Goal: Task Accomplishment & Management: Use online tool/utility

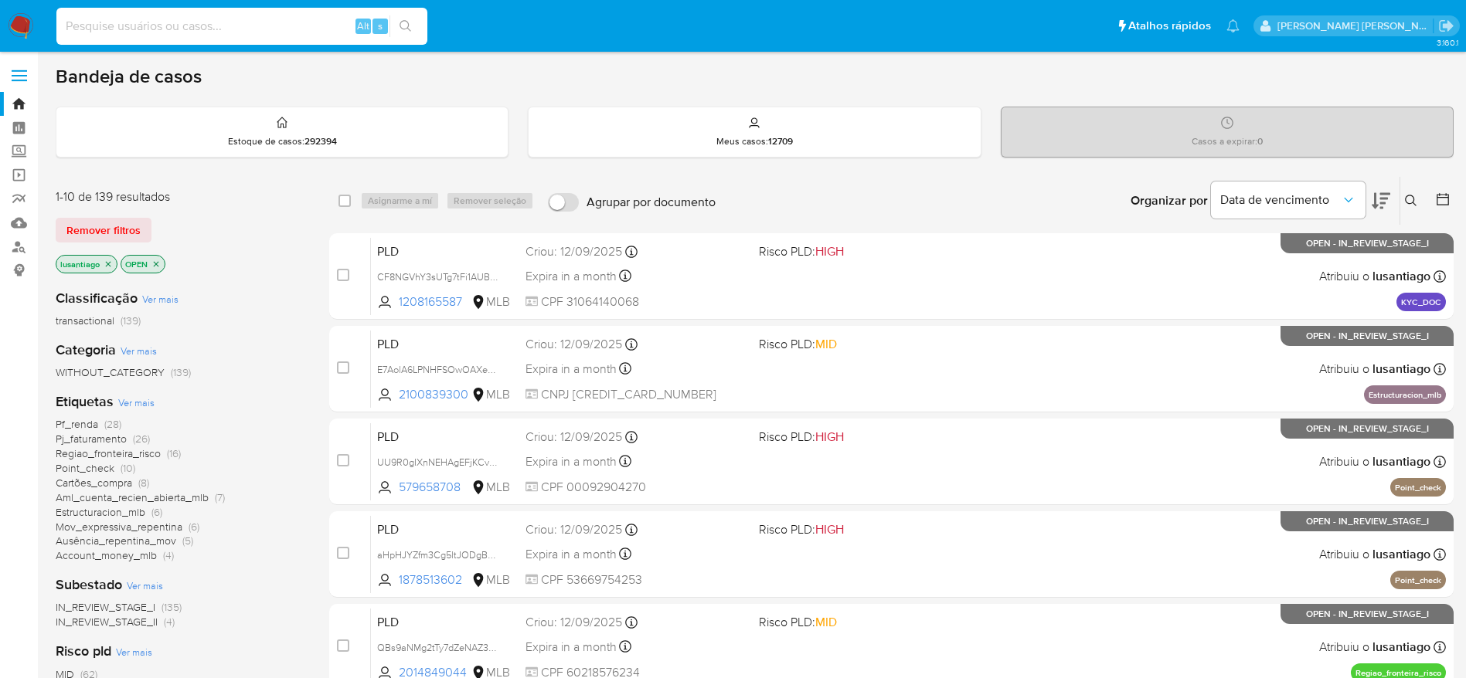
click at [228, 32] on input at bounding box center [241, 26] width 371 height 20
paste input "285431737"
type input "285431737"
click at [416, 30] on button "search-icon" at bounding box center [405, 26] width 32 height 22
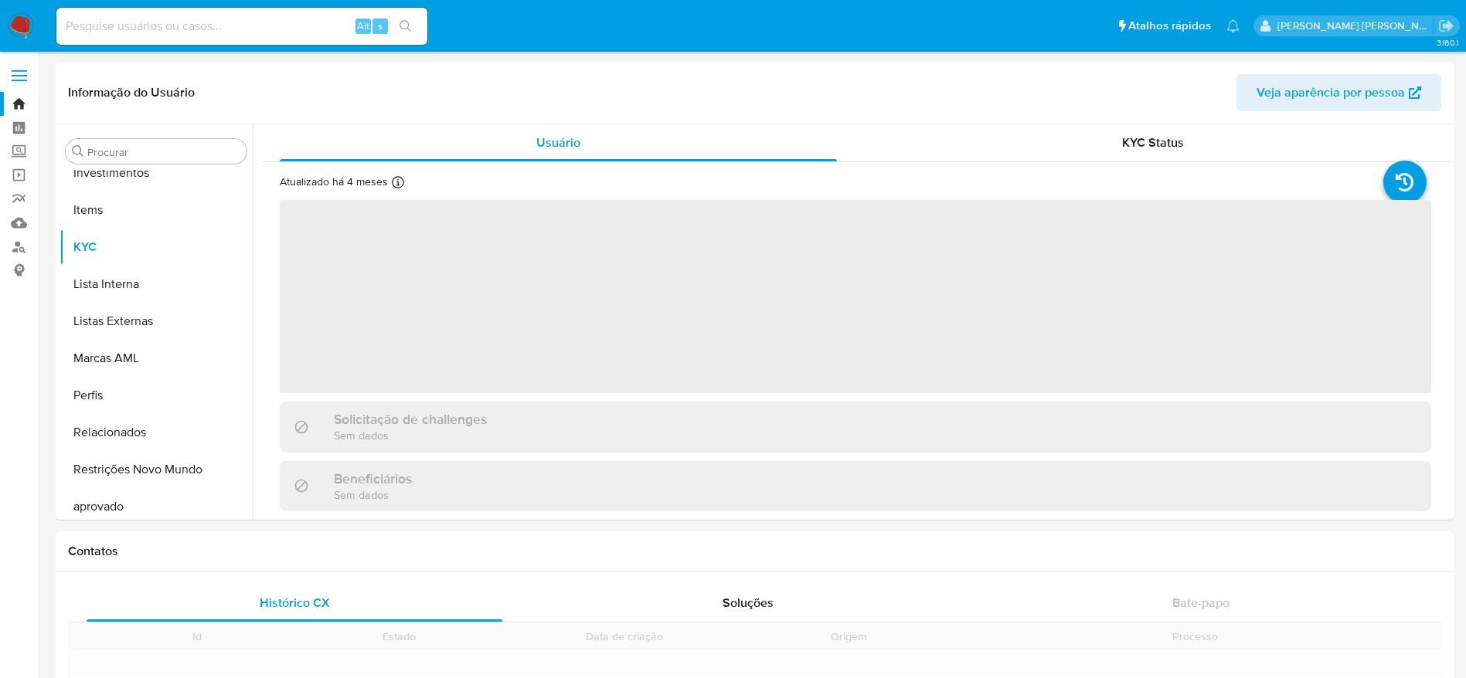
scroll to position [801, 0]
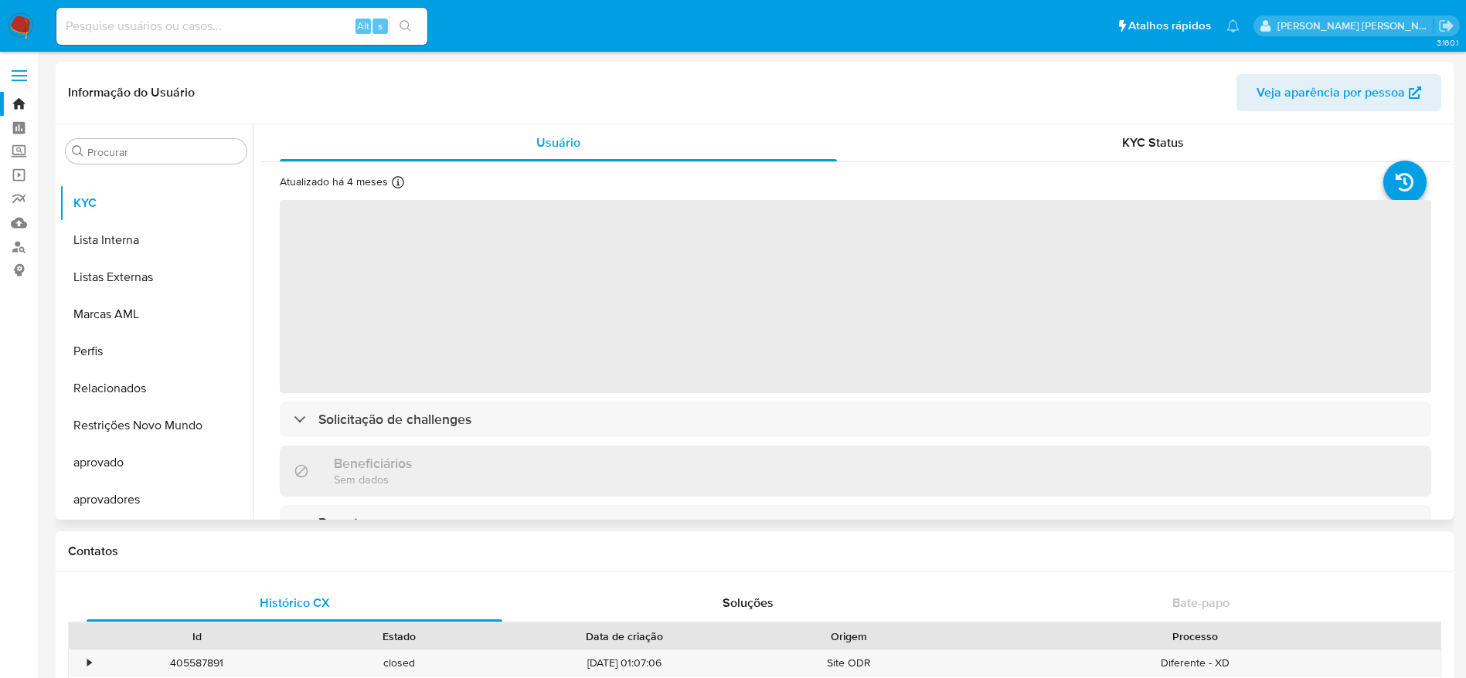
select select "10"
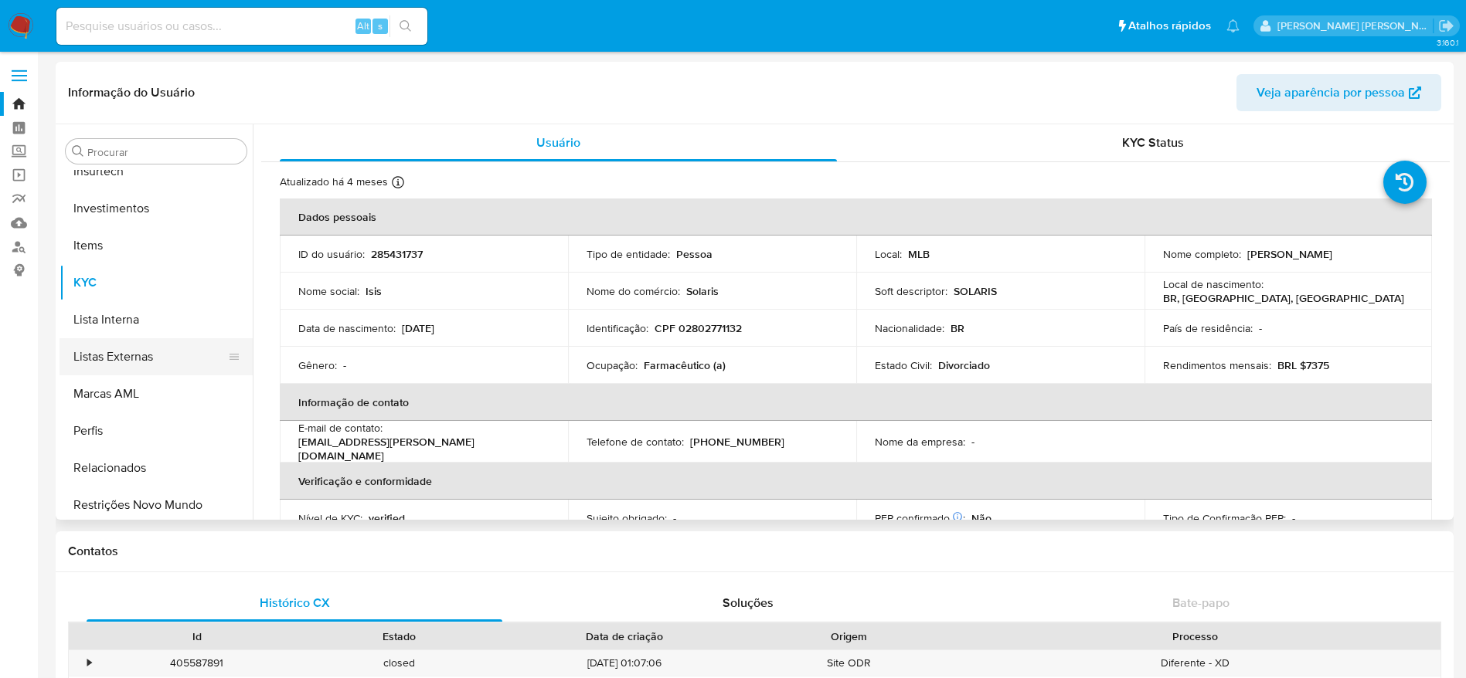
scroll to position [569, 0]
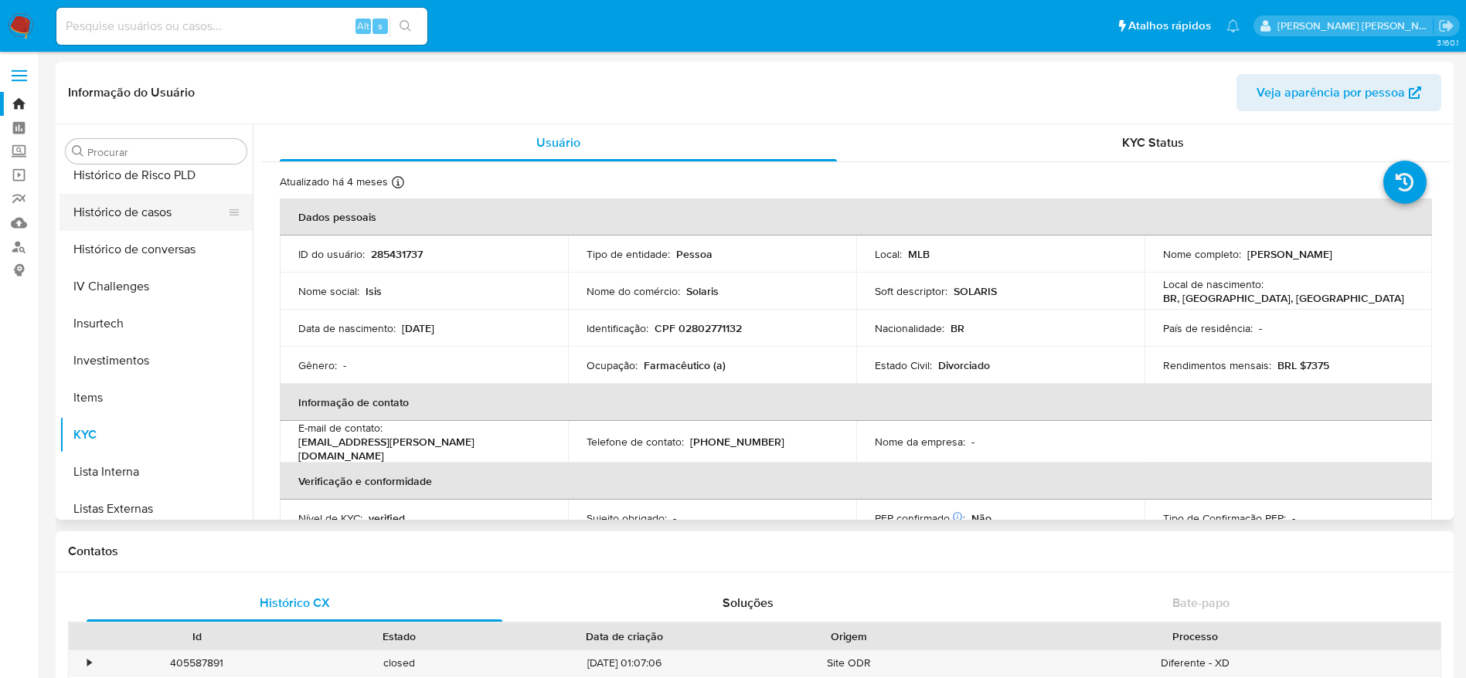
click at [124, 213] on button "Histórico de casos" at bounding box center [149, 212] width 181 height 37
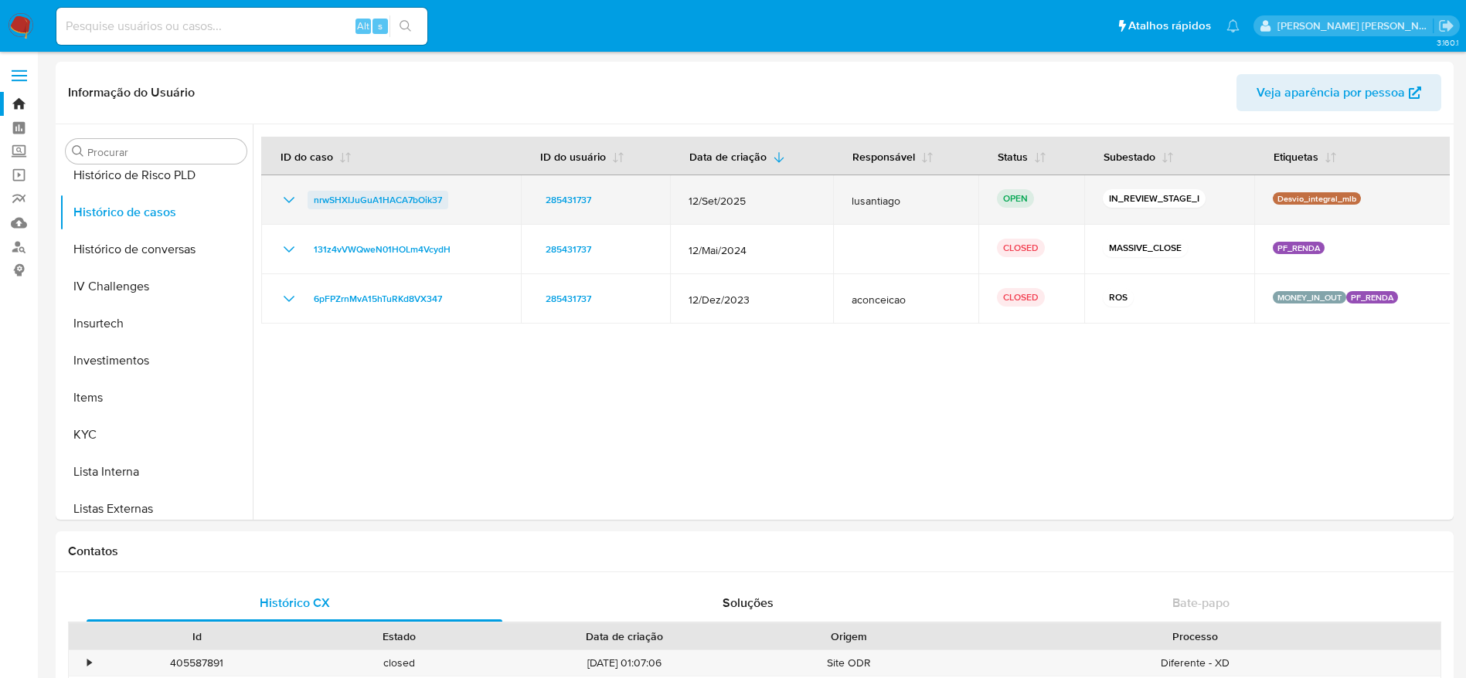
click at [384, 203] on span "nrwSHXIJuGuA1HACA7bOik37" at bounding box center [378, 200] width 128 height 19
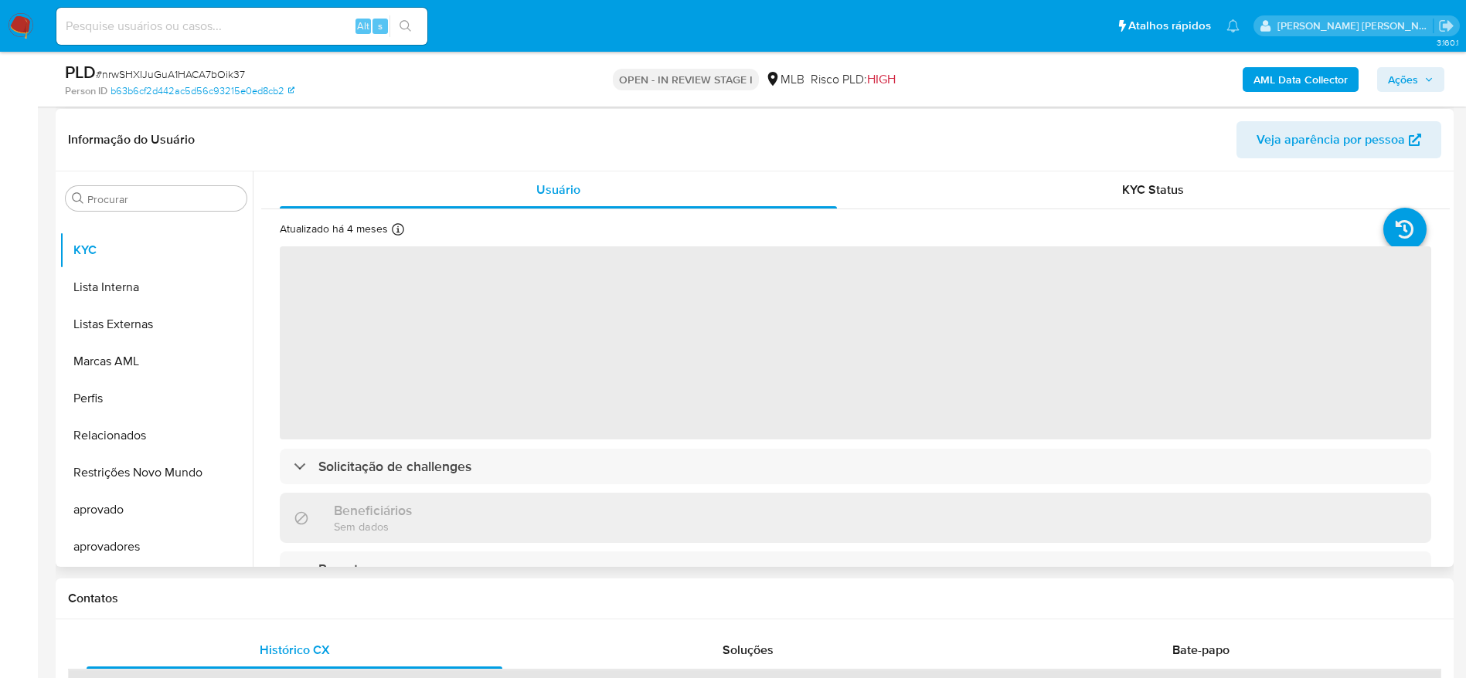
scroll to position [232, 0]
select select "10"
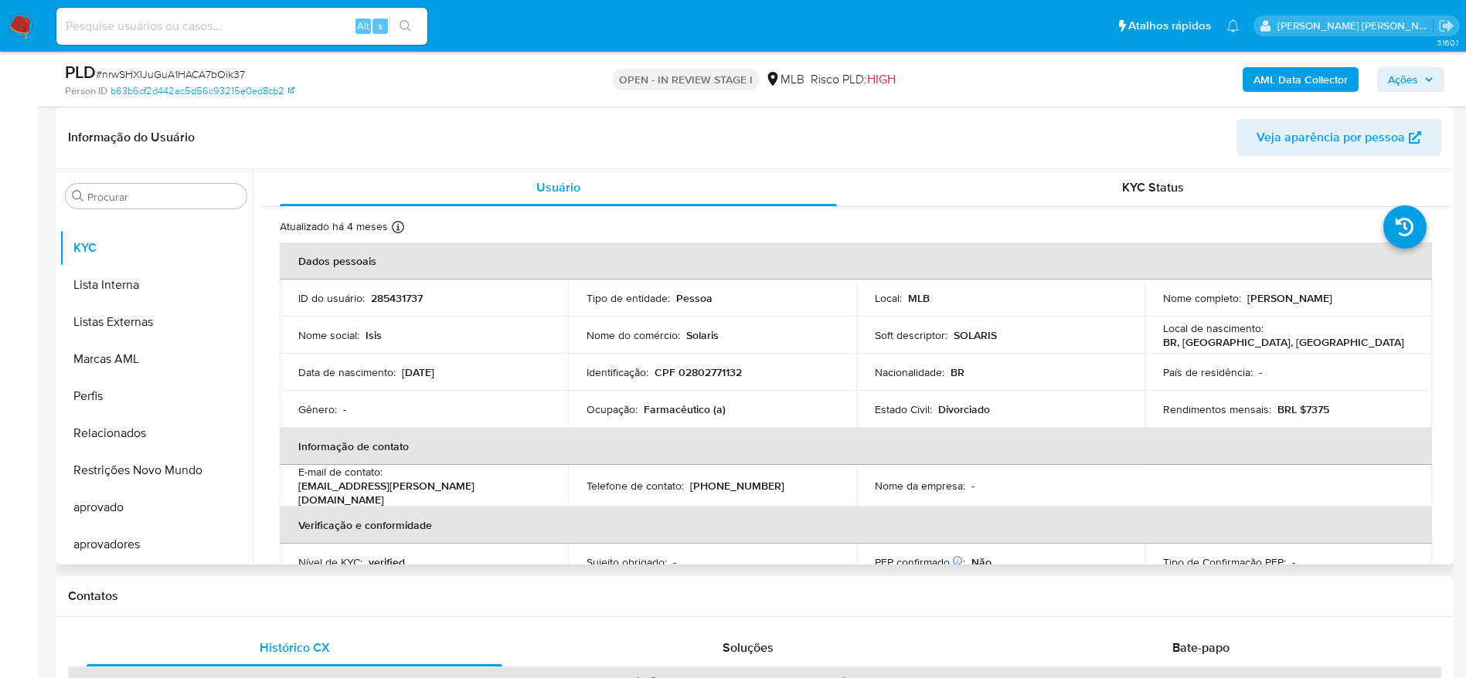
click at [729, 371] on p "CPF 02802771132" at bounding box center [697, 372] width 87 height 14
copy p "02802771132"
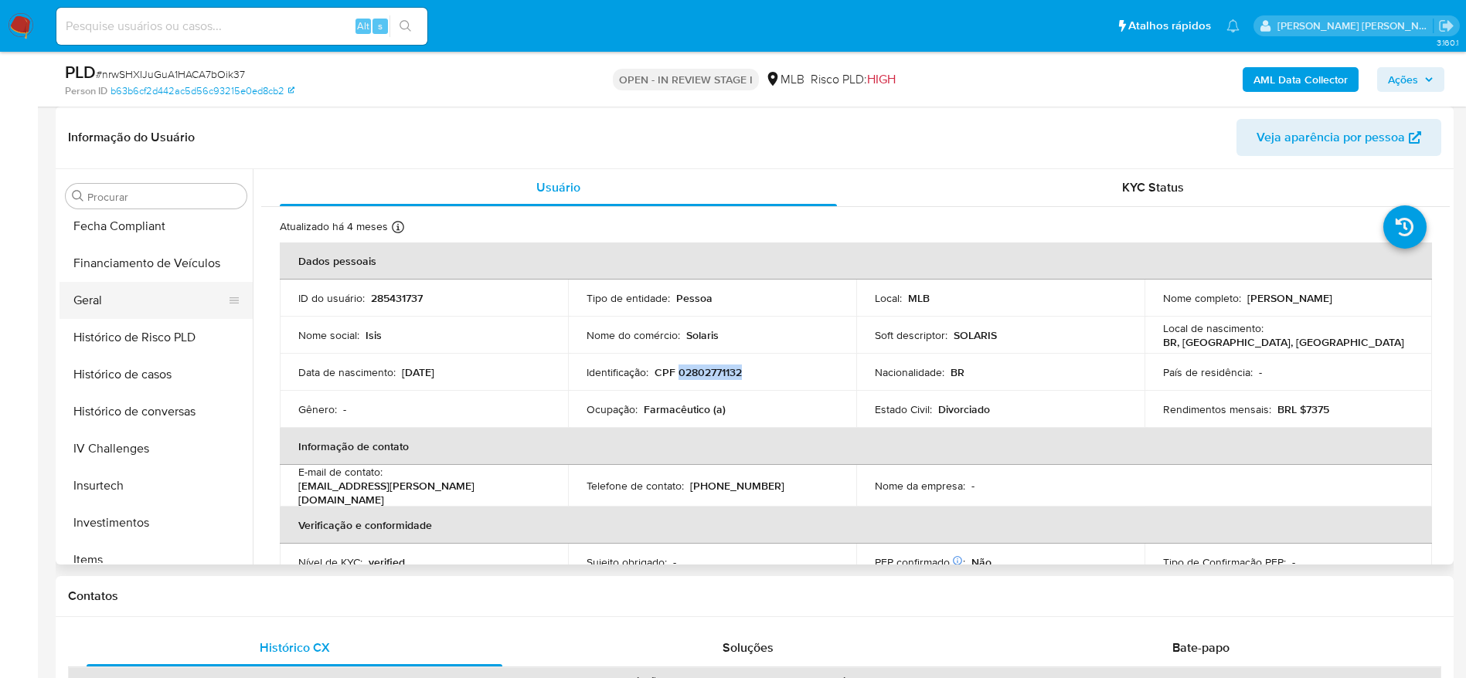
scroll to position [338, 0]
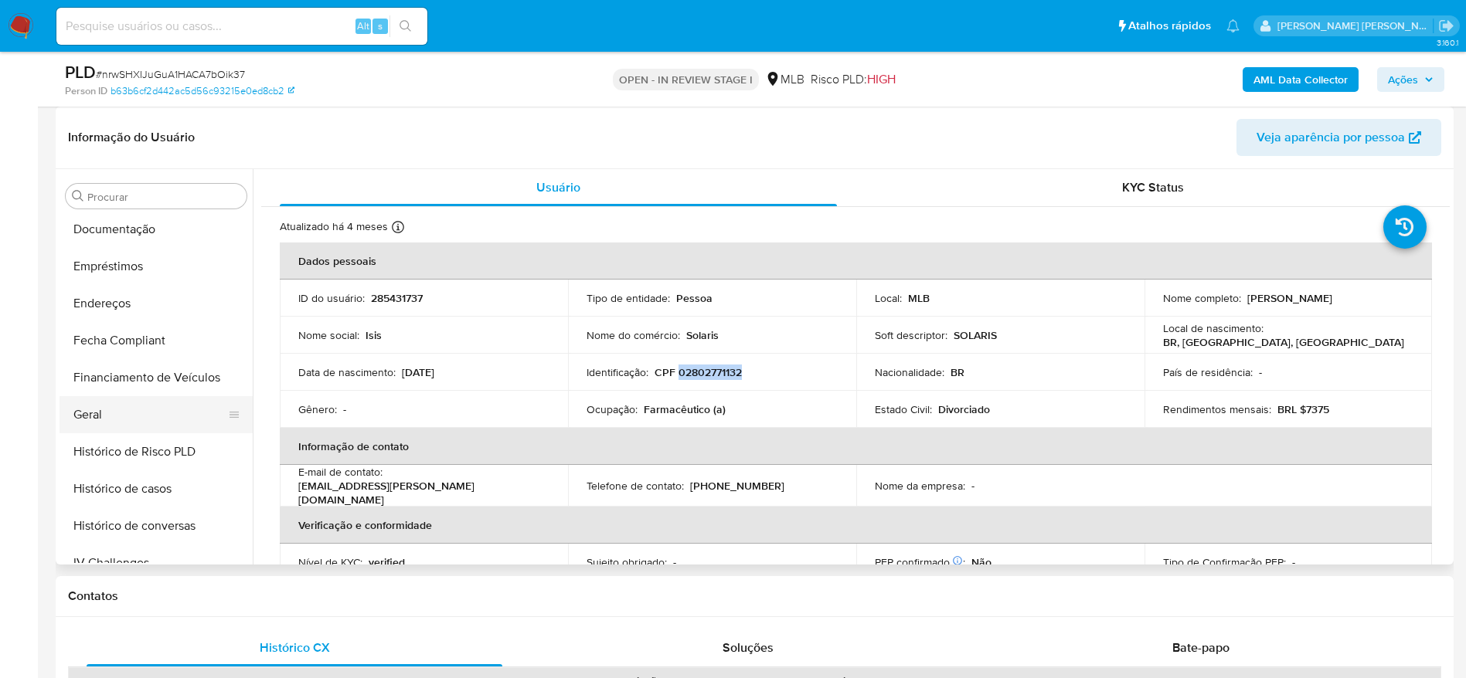
click at [104, 412] on button "Geral" at bounding box center [149, 414] width 181 height 37
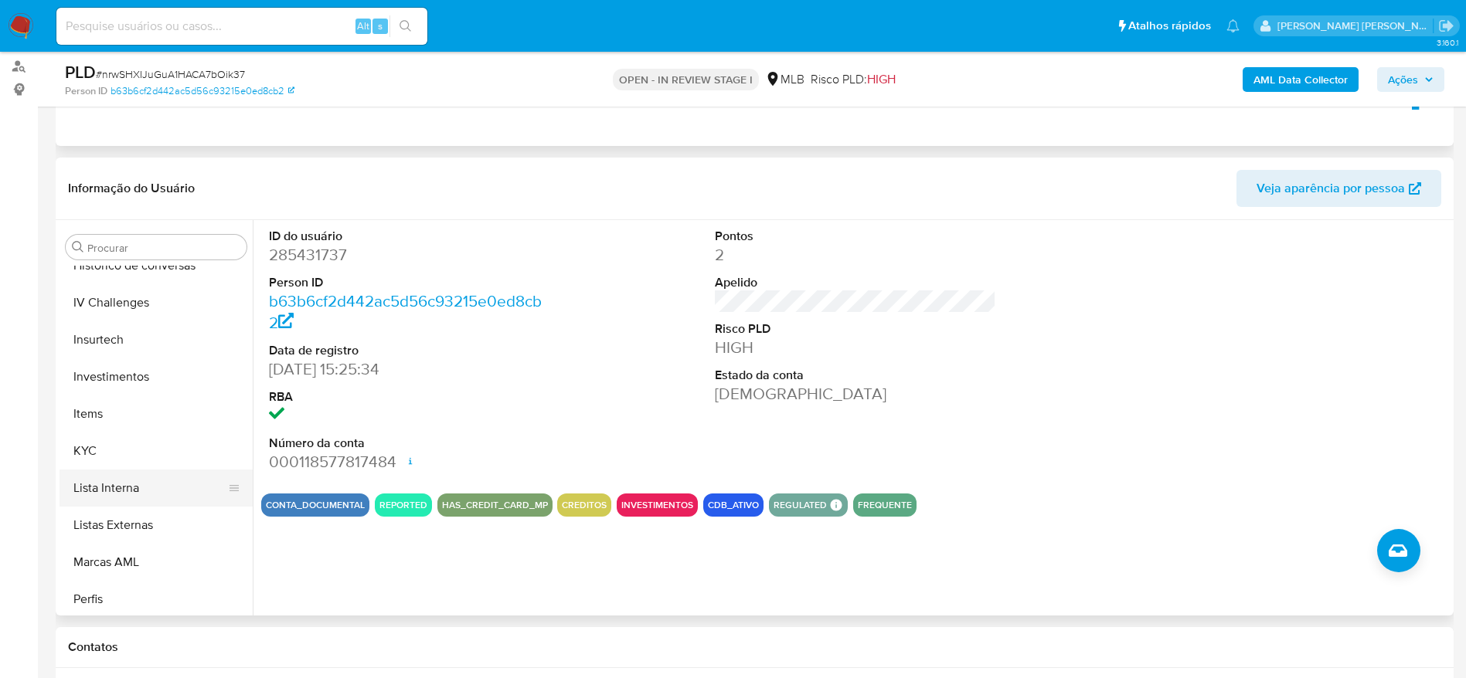
scroll to position [685, 0]
click at [114, 423] on button "KYC" at bounding box center [149, 414] width 181 height 37
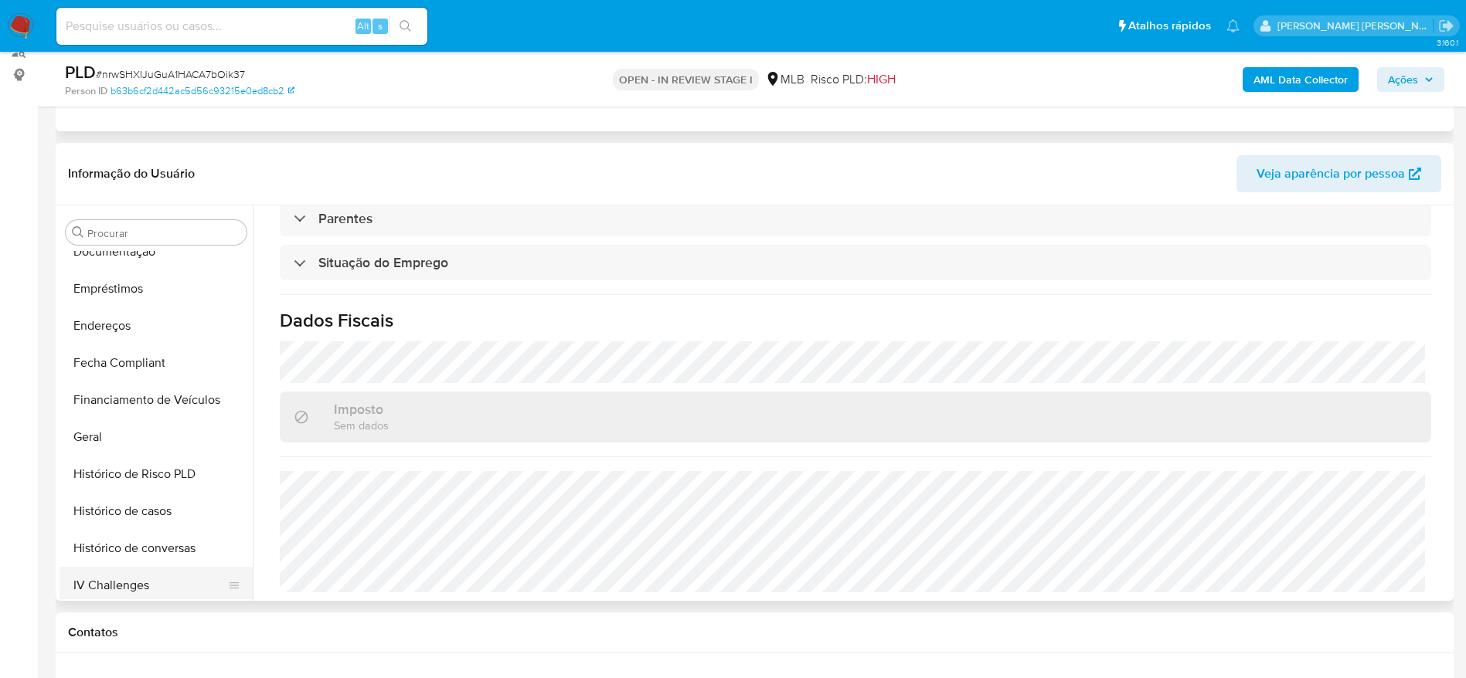
scroll to position [338, 0]
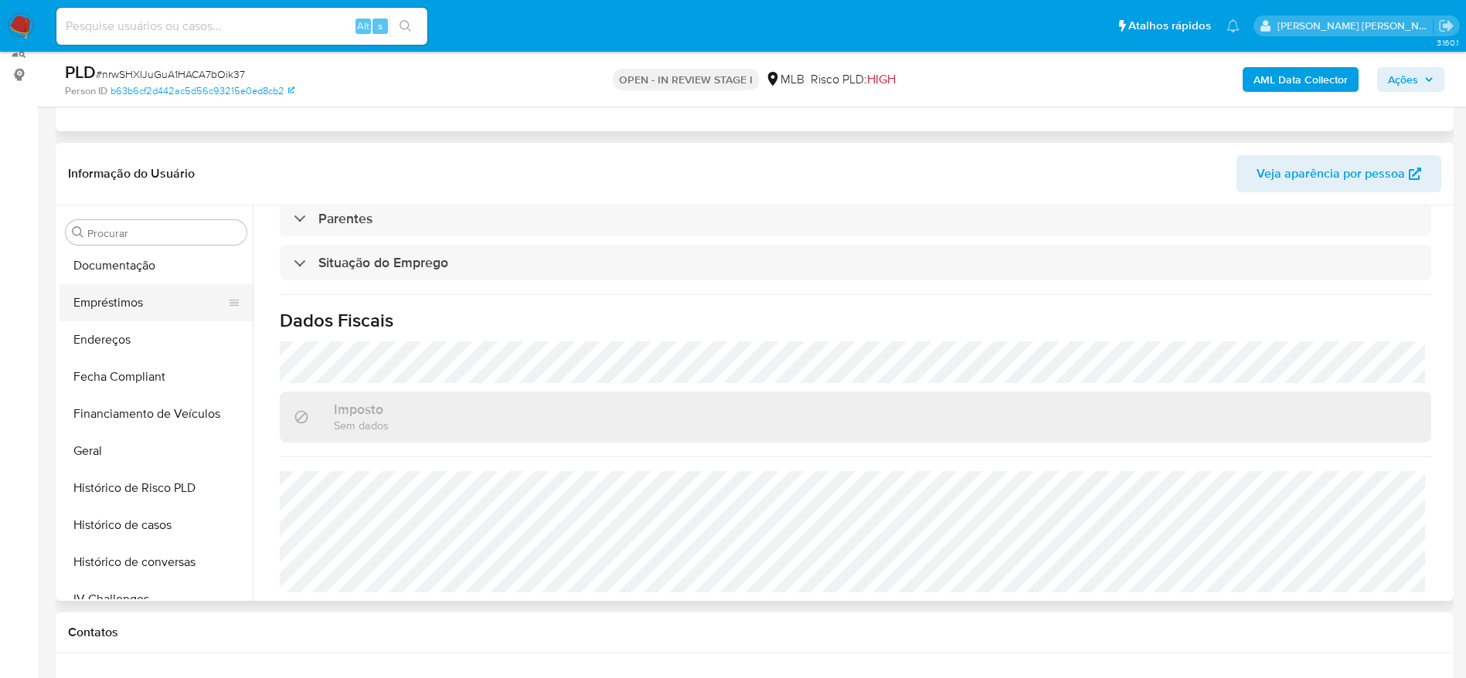
click at [123, 315] on button "Empréstimos" at bounding box center [149, 302] width 181 height 37
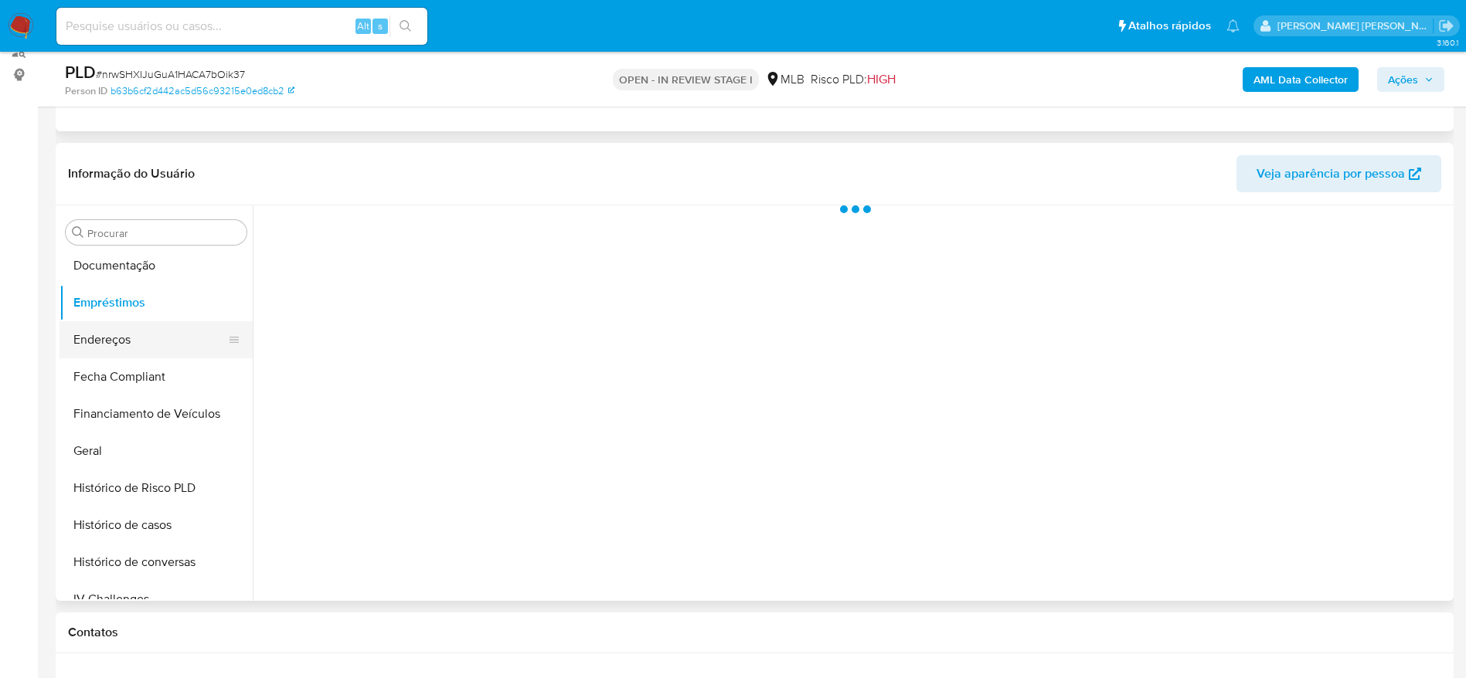
click at [109, 341] on button "Endereços" at bounding box center [149, 339] width 181 height 37
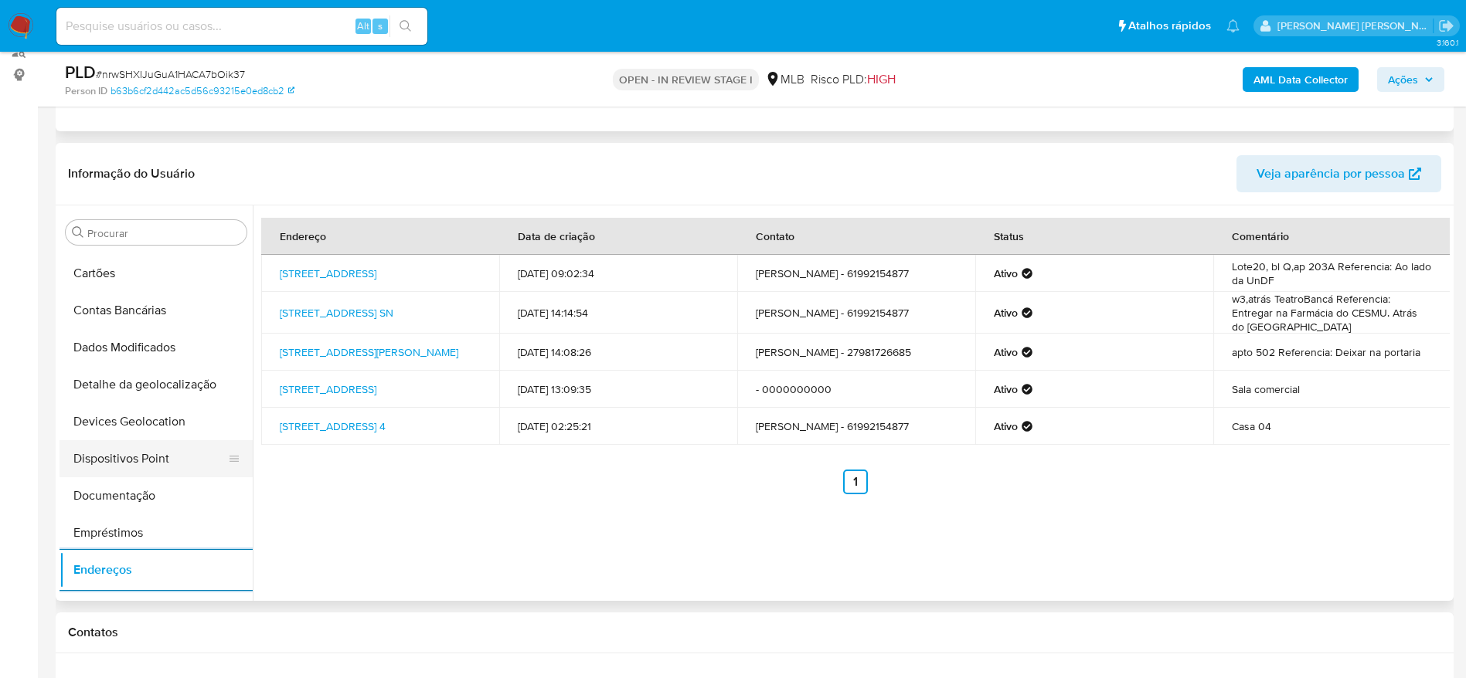
scroll to position [106, 0]
click at [154, 387] on button "Detalhe da geolocalização" at bounding box center [149, 386] width 181 height 37
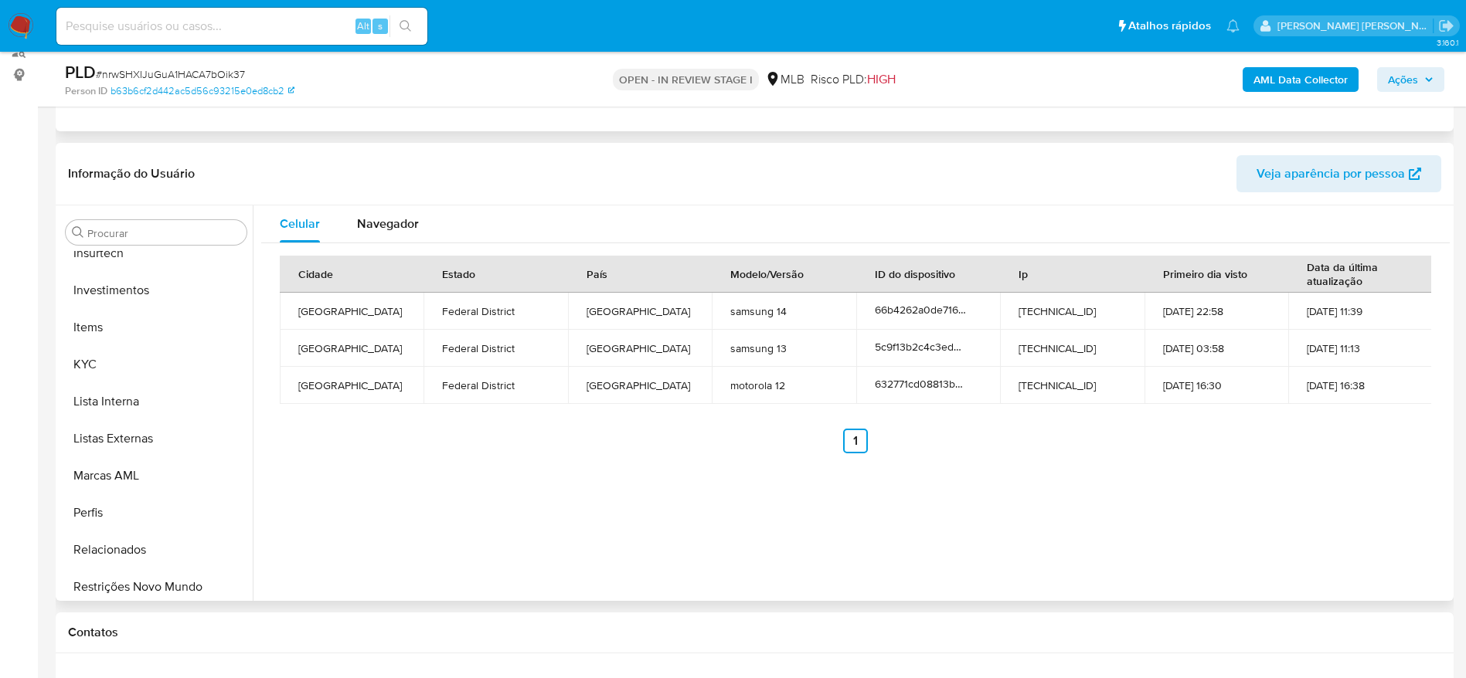
scroll to position [801, 0]
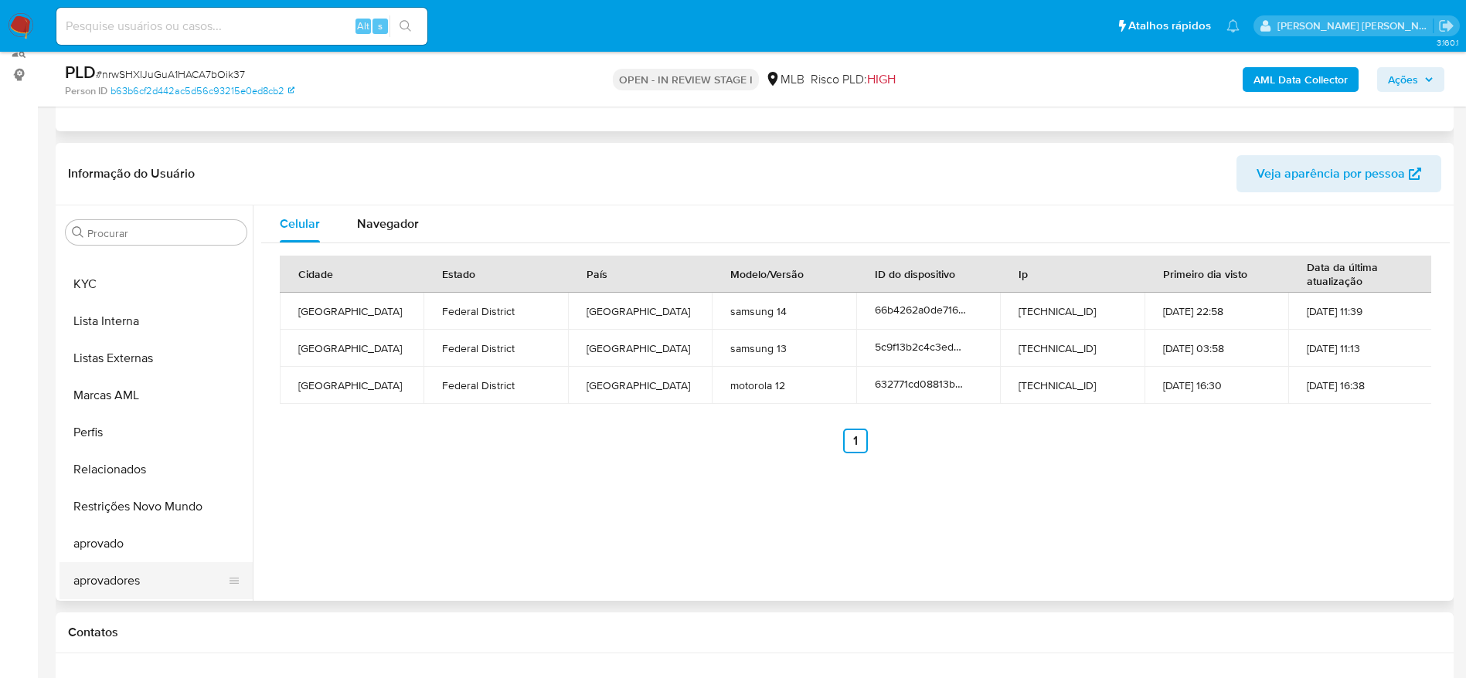
click at [150, 573] on button "aprovadores" at bounding box center [149, 581] width 181 height 37
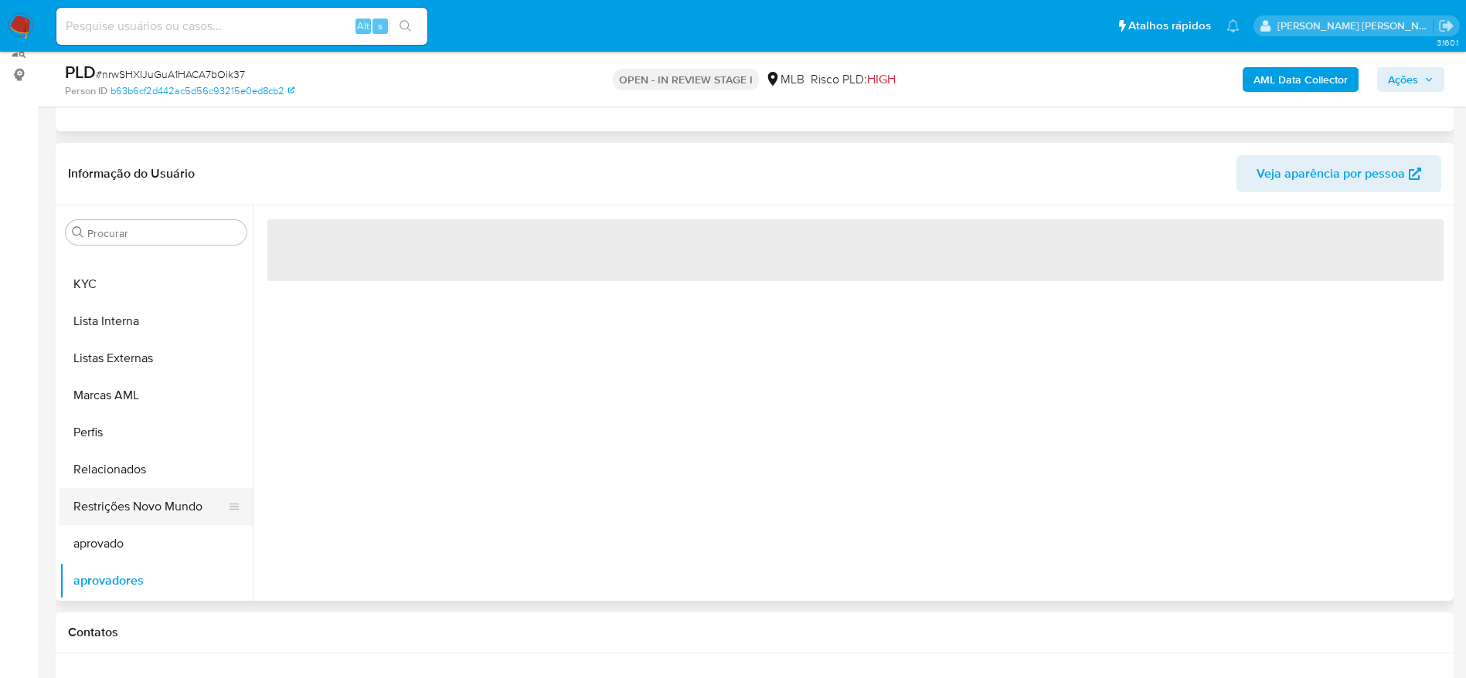
click at [122, 504] on button "Restrições Novo Mundo" at bounding box center [149, 506] width 181 height 37
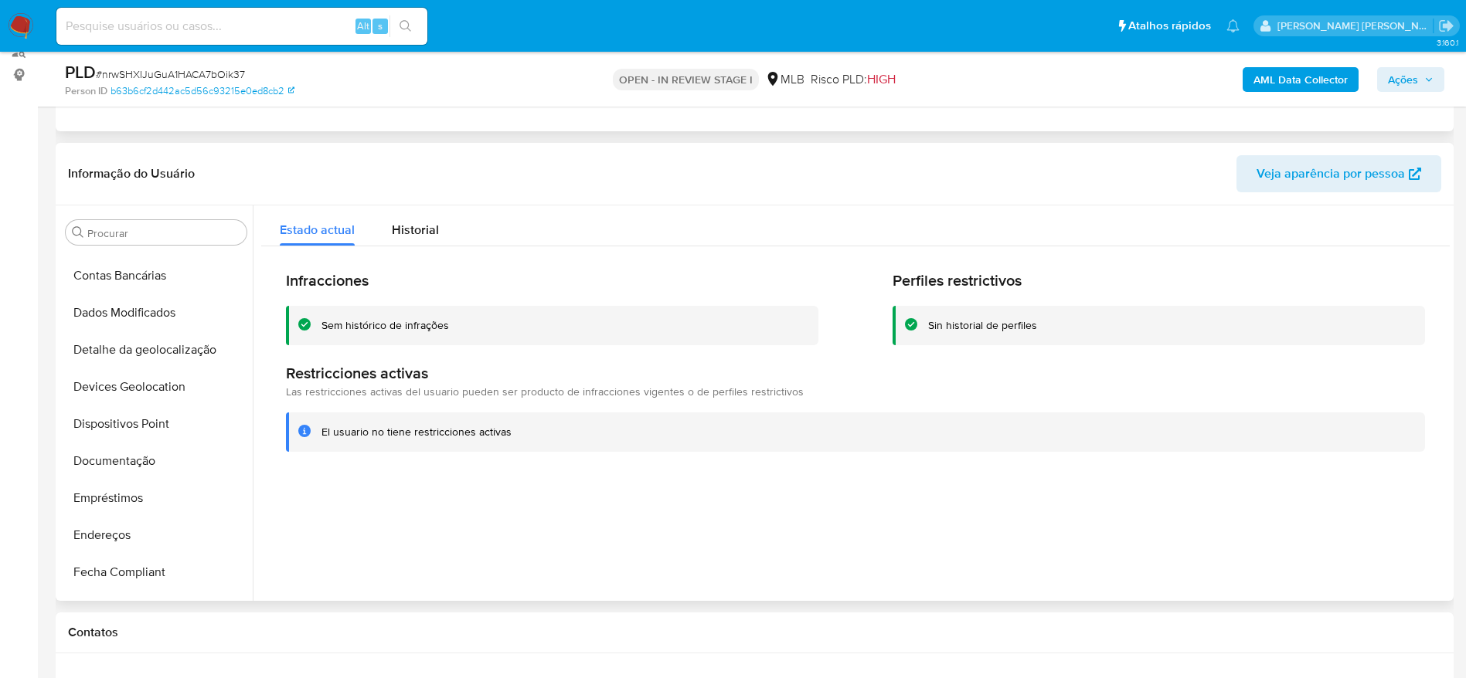
scroll to position [106, 0]
click at [143, 463] on button "Dispositivos Point" at bounding box center [149, 460] width 181 height 37
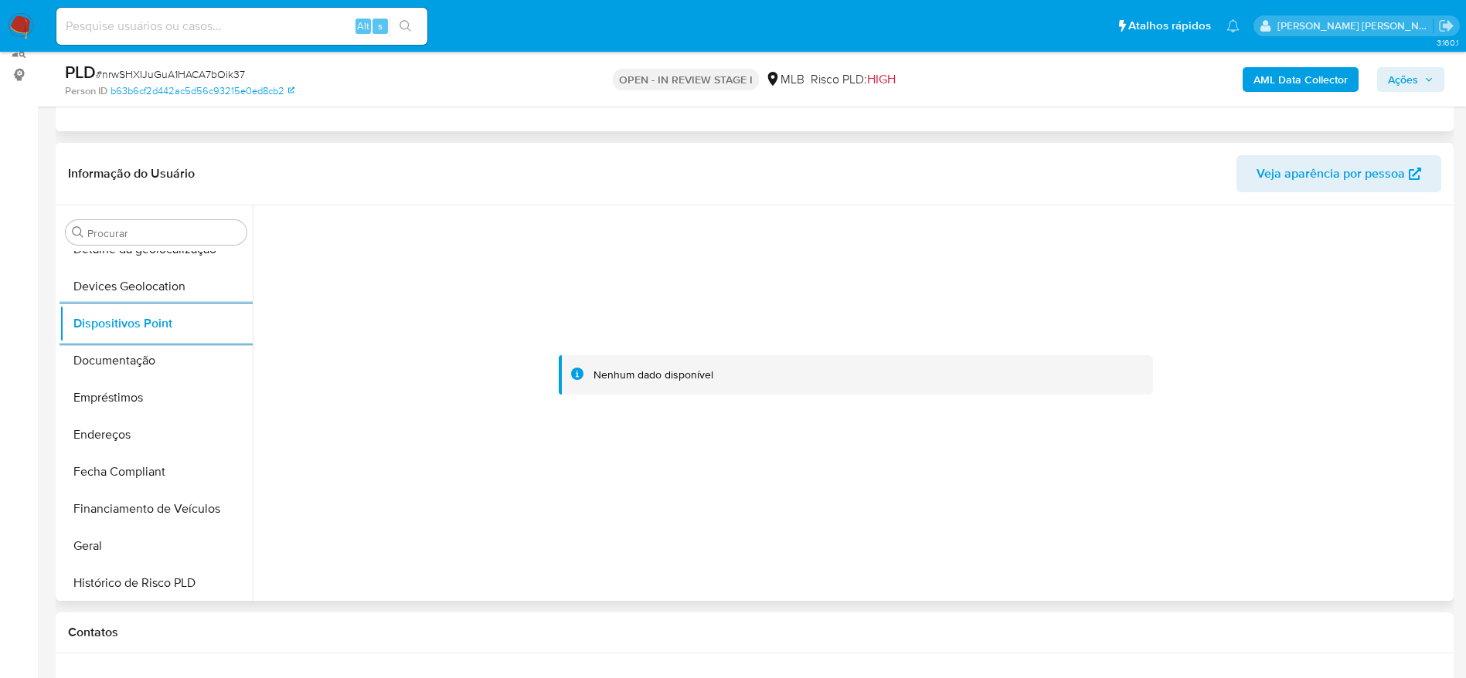
scroll to position [801, 0]
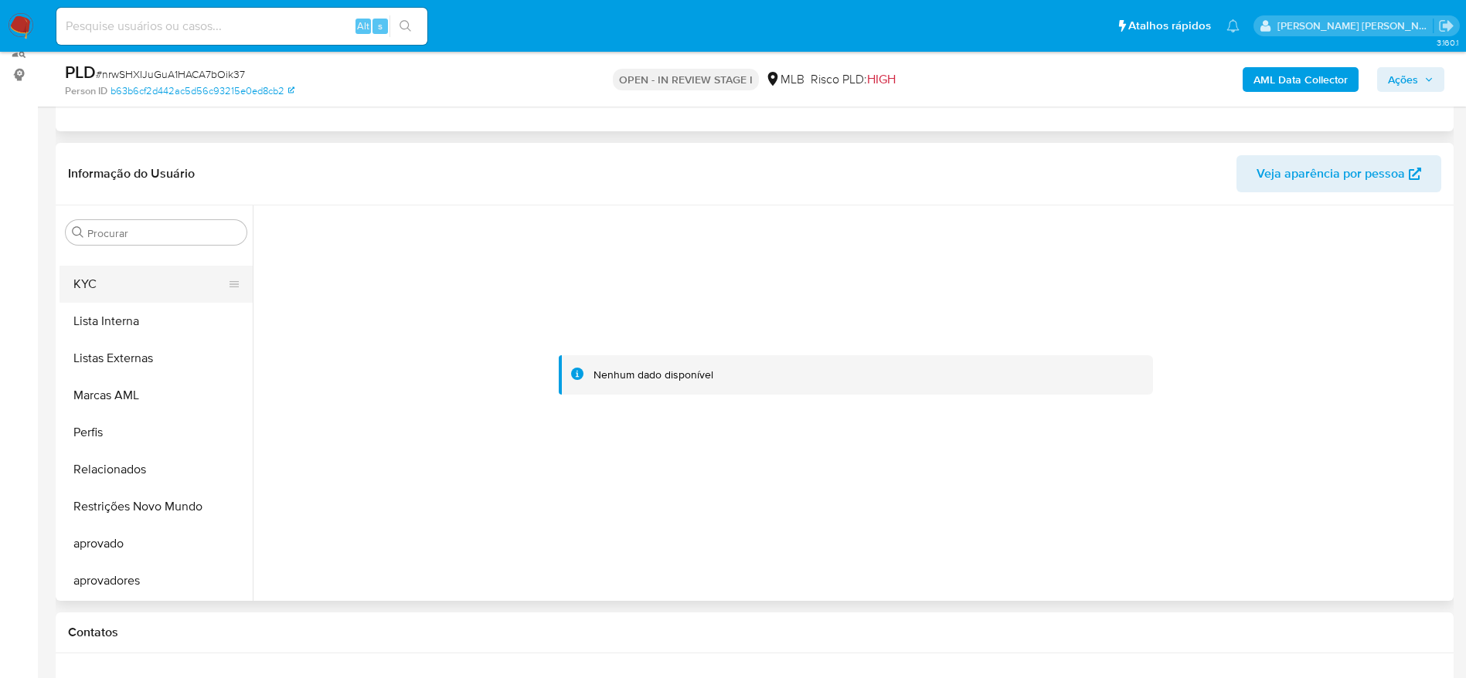
click at [113, 278] on button "KYC" at bounding box center [149, 284] width 181 height 37
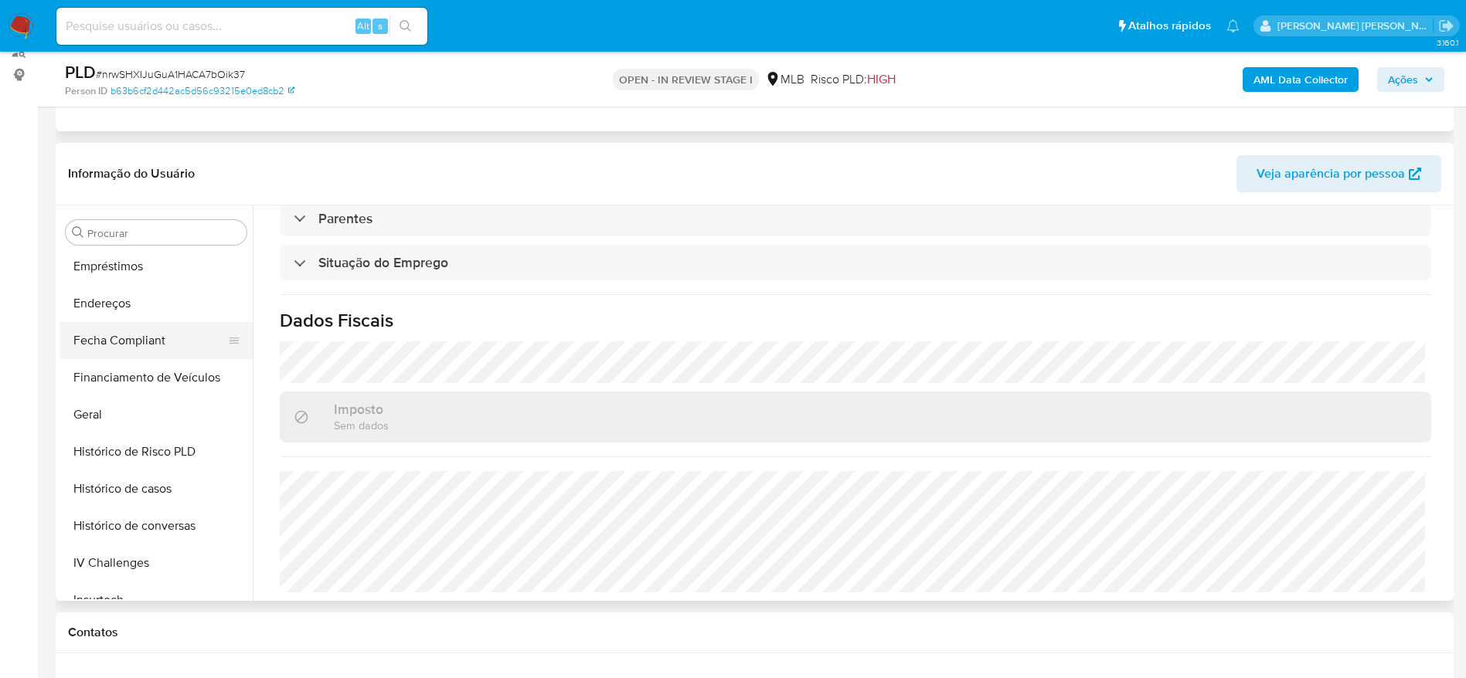
scroll to position [338, 0]
click at [131, 332] on button "Endereços" at bounding box center [149, 339] width 181 height 37
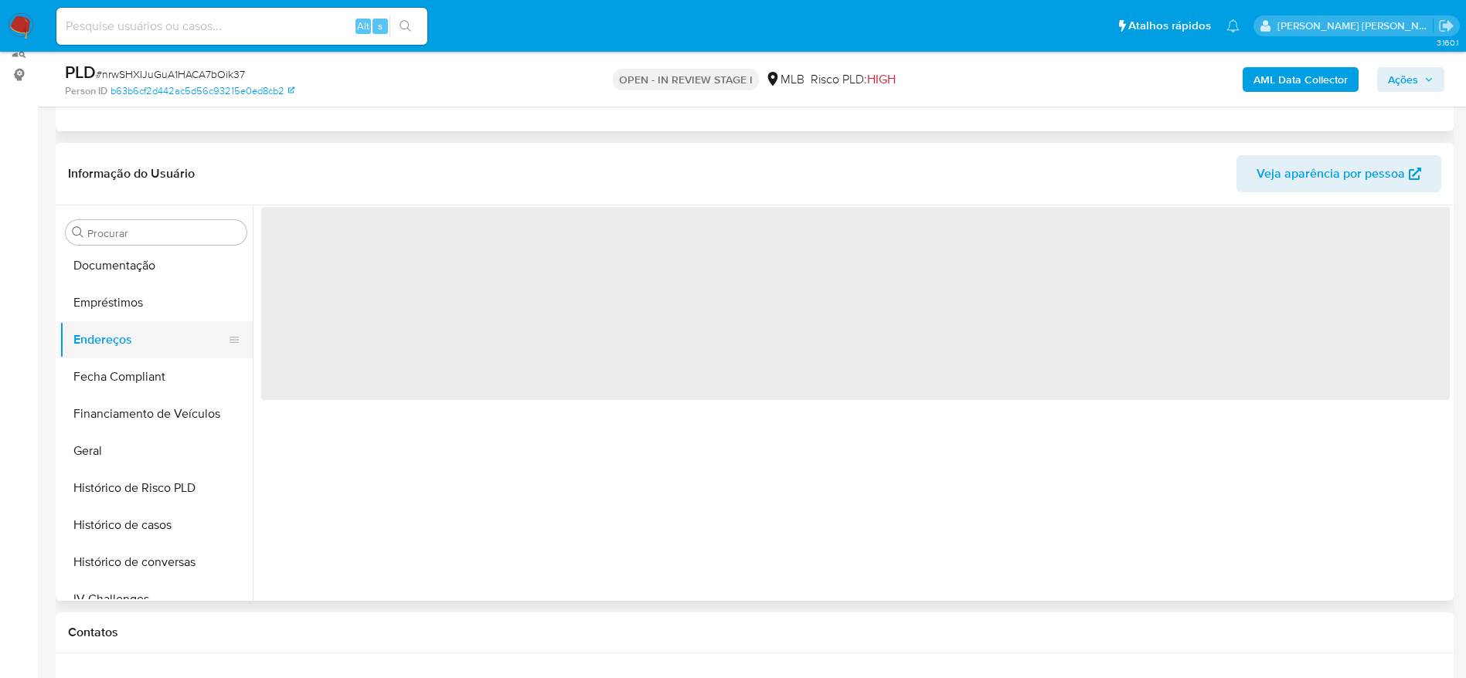
scroll to position [0, 0]
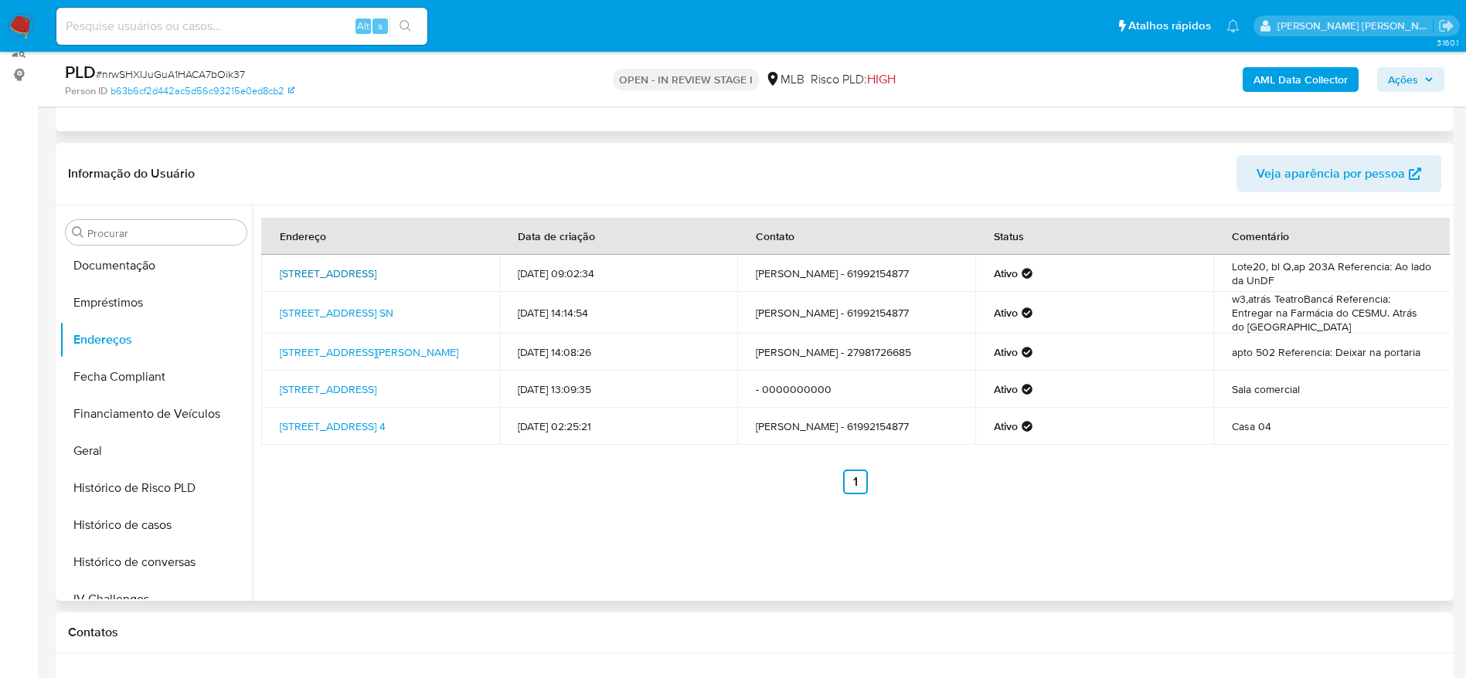
click at [330, 267] on link "Quadra Ca 2 203, Brasília, Distrito Federal, 71503502, Brasil 203" at bounding box center [328, 273] width 97 height 15
click at [359, 318] on link "Quadra Crs 514 Sn, Brasília, Distrito Federal, 70380550, Brasil SN" at bounding box center [337, 312] width 114 height 15
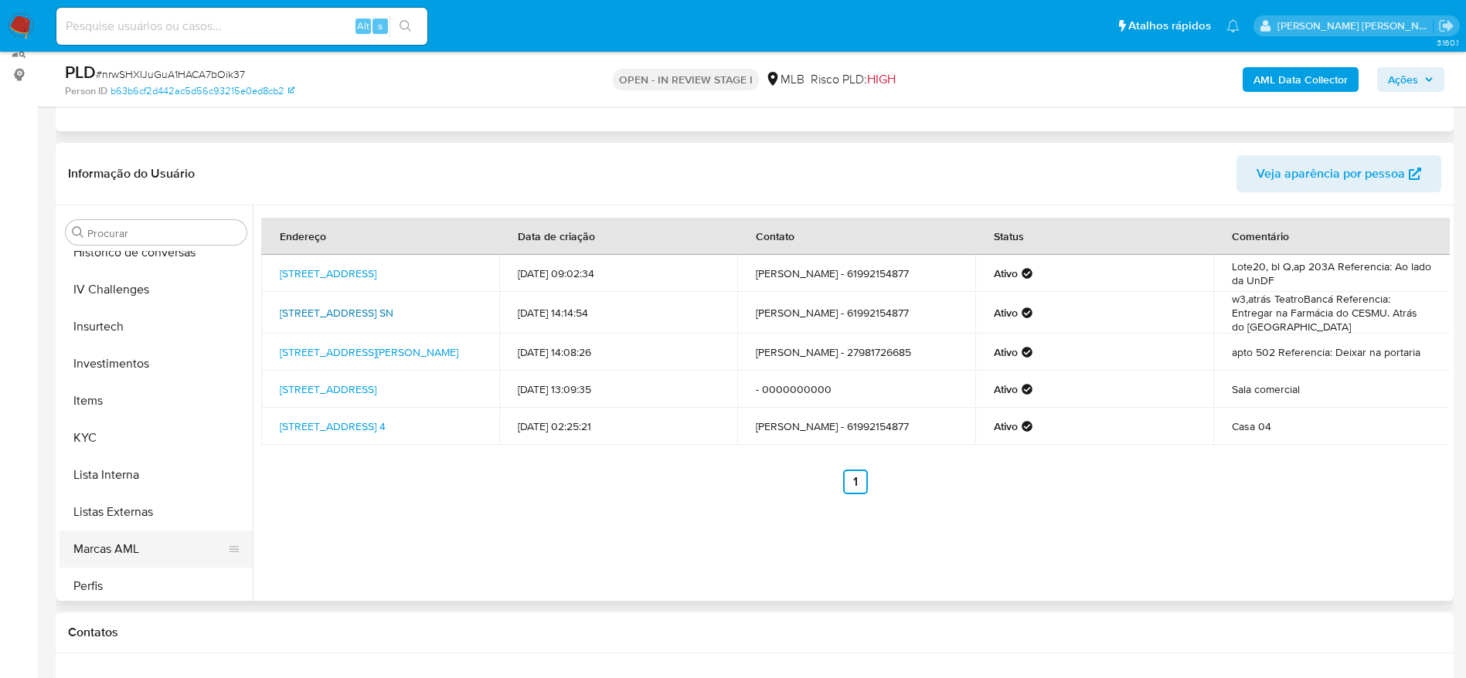
scroll to position [801, 0]
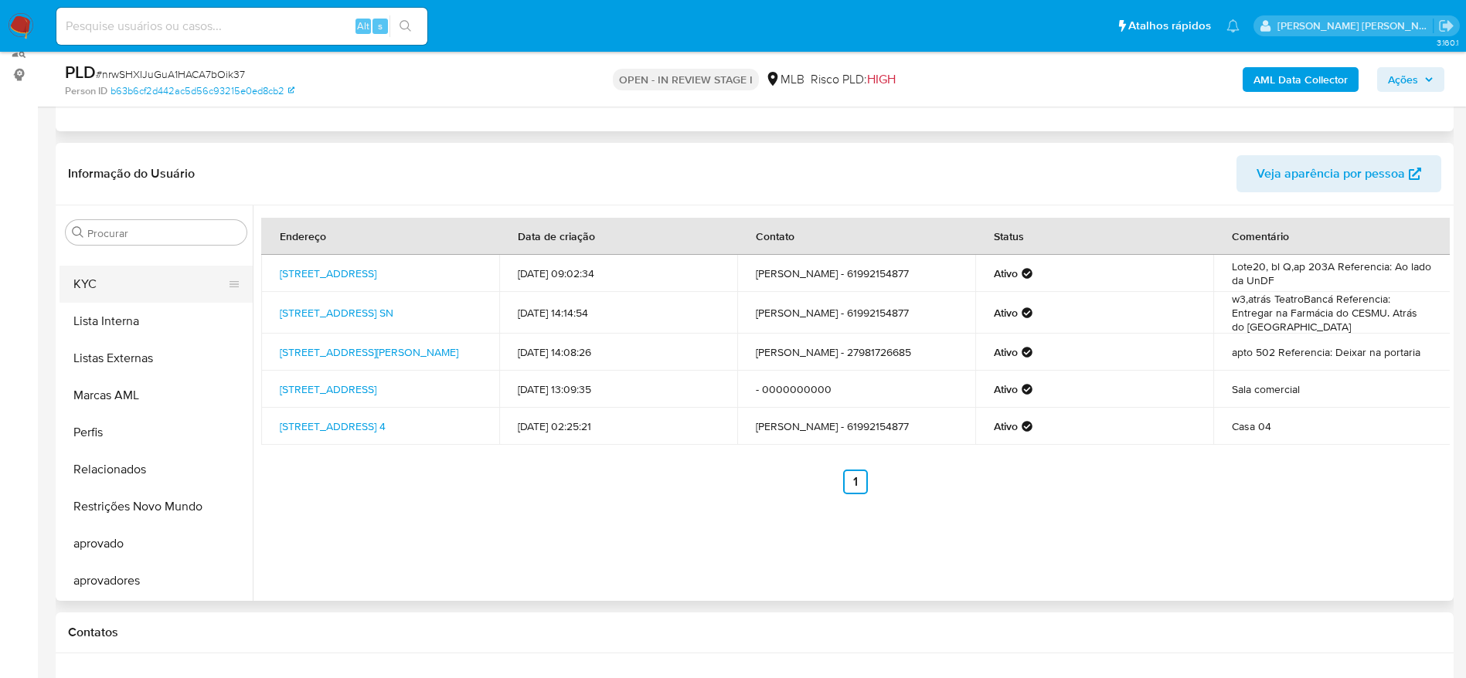
click at [109, 288] on button "KYC" at bounding box center [149, 284] width 181 height 37
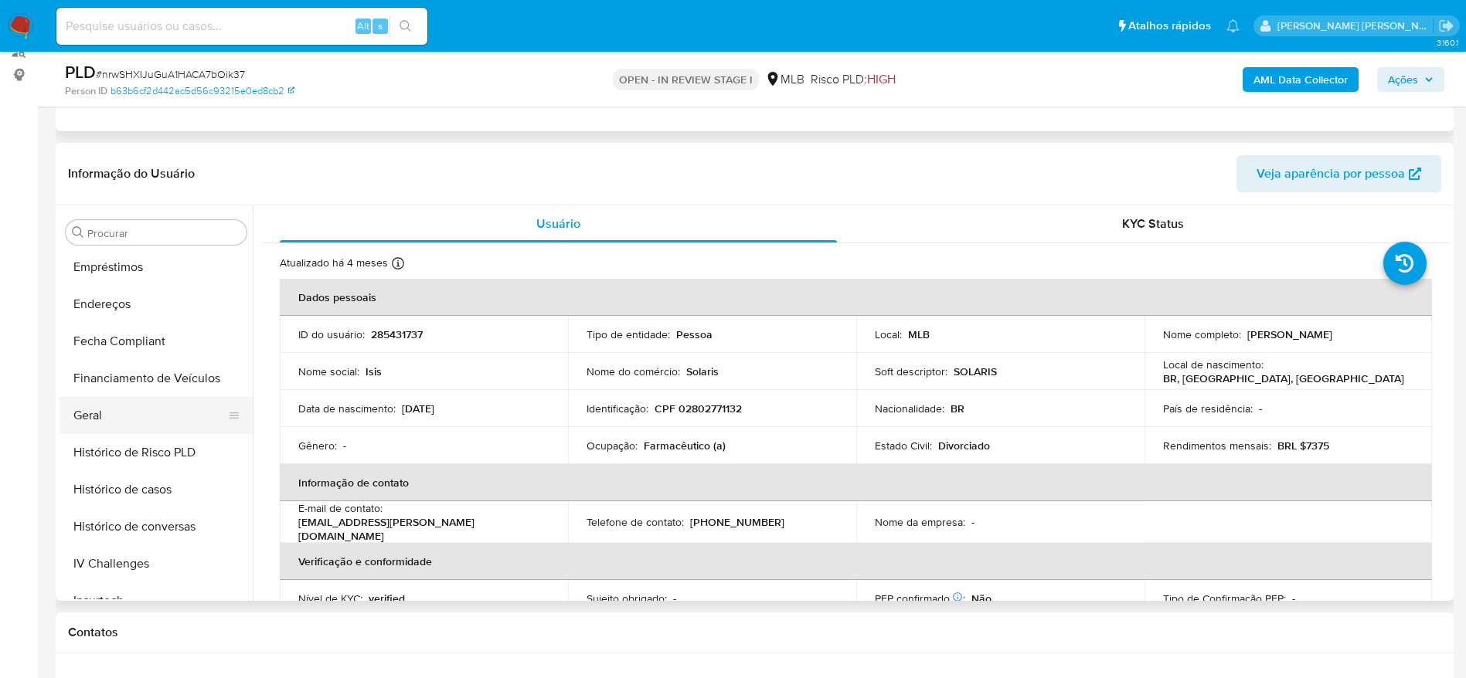
scroll to position [338, 0]
click at [124, 279] on button "Documentação" at bounding box center [149, 265] width 181 height 37
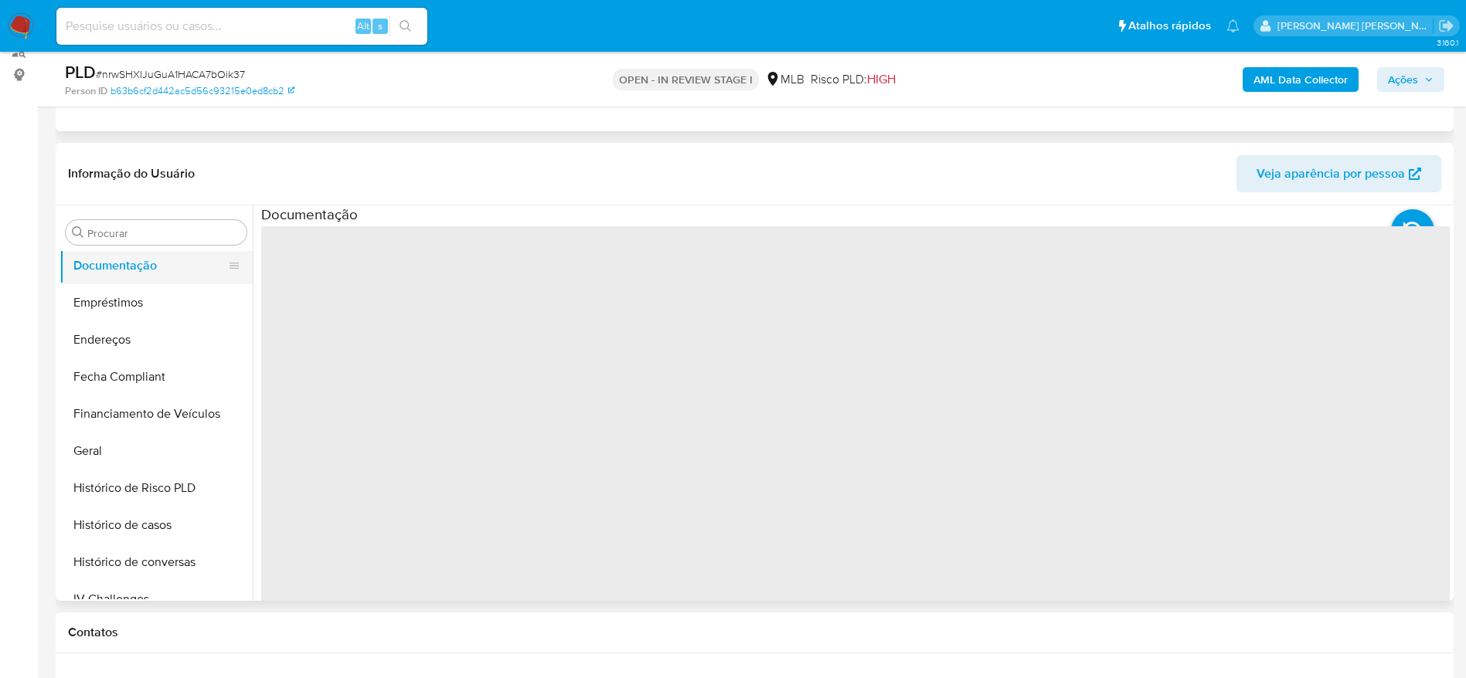
click at [125, 276] on button "Documentação" at bounding box center [149, 265] width 181 height 37
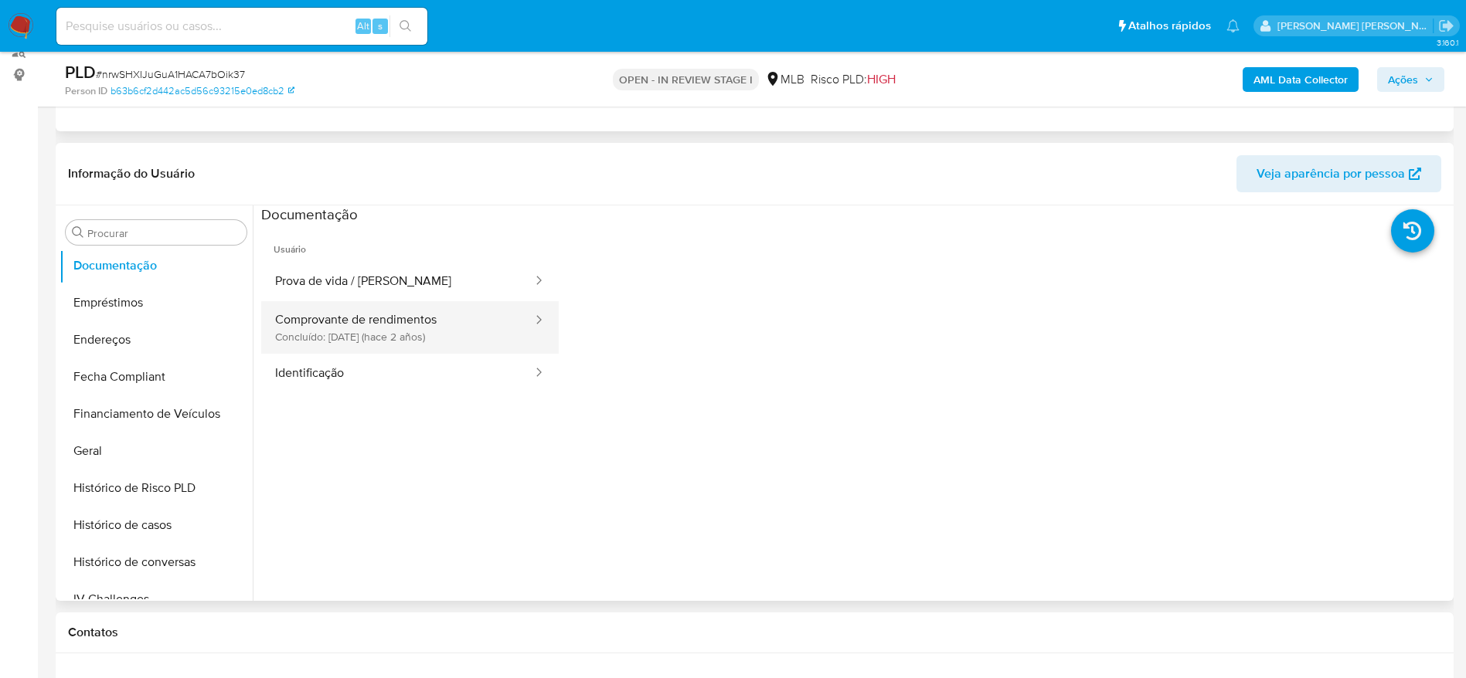
click at [352, 318] on button "Comprovante de rendimentos Concluído: 04/01/2024 (hace 2 años)" at bounding box center [397, 327] width 273 height 53
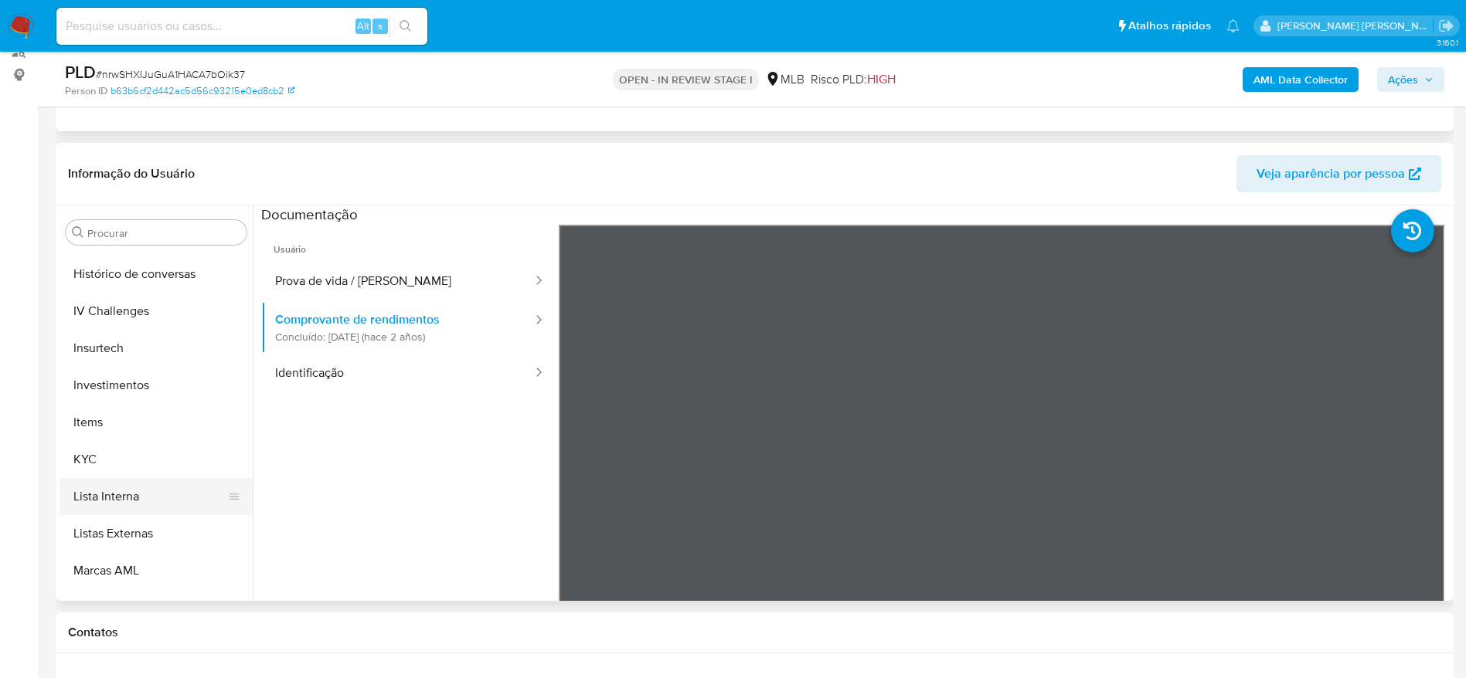
scroll to position [685, 0]
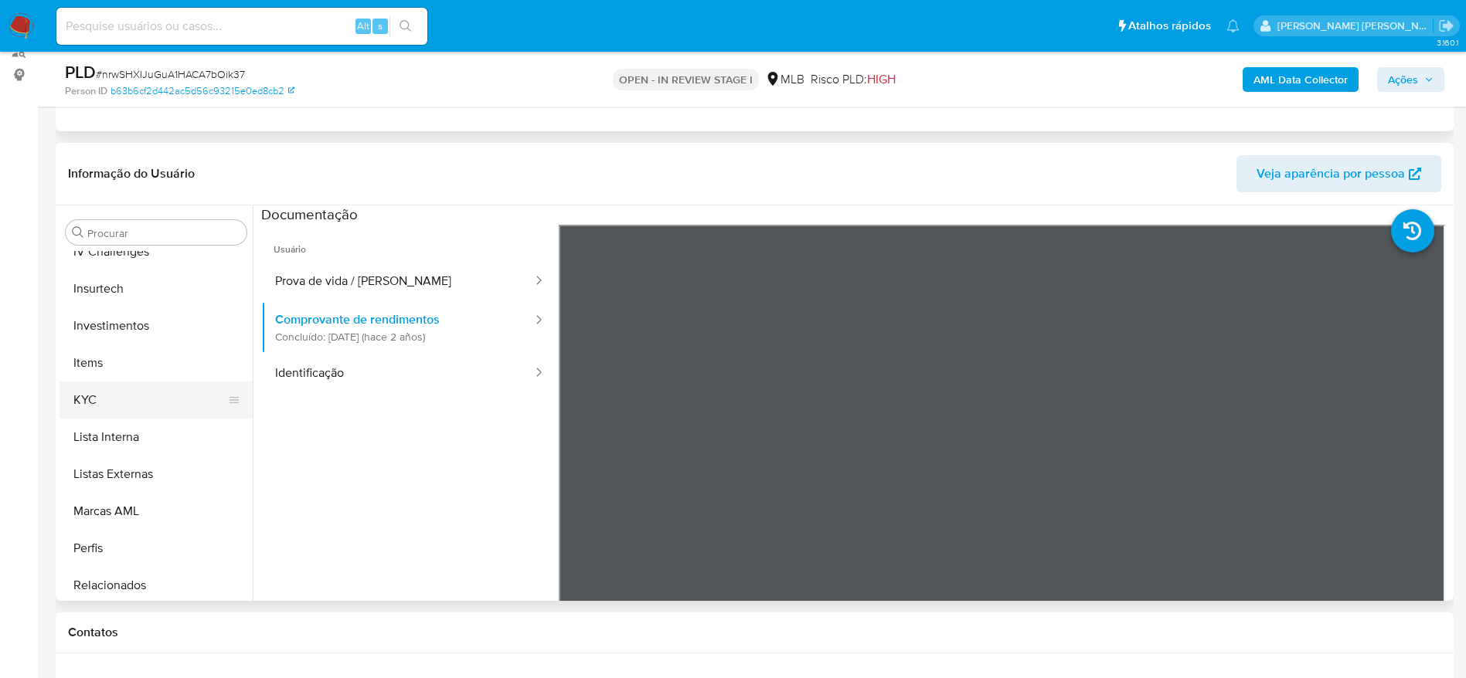
click at [107, 400] on button "KYC" at bounding box center [149, 400] width 181 height 37
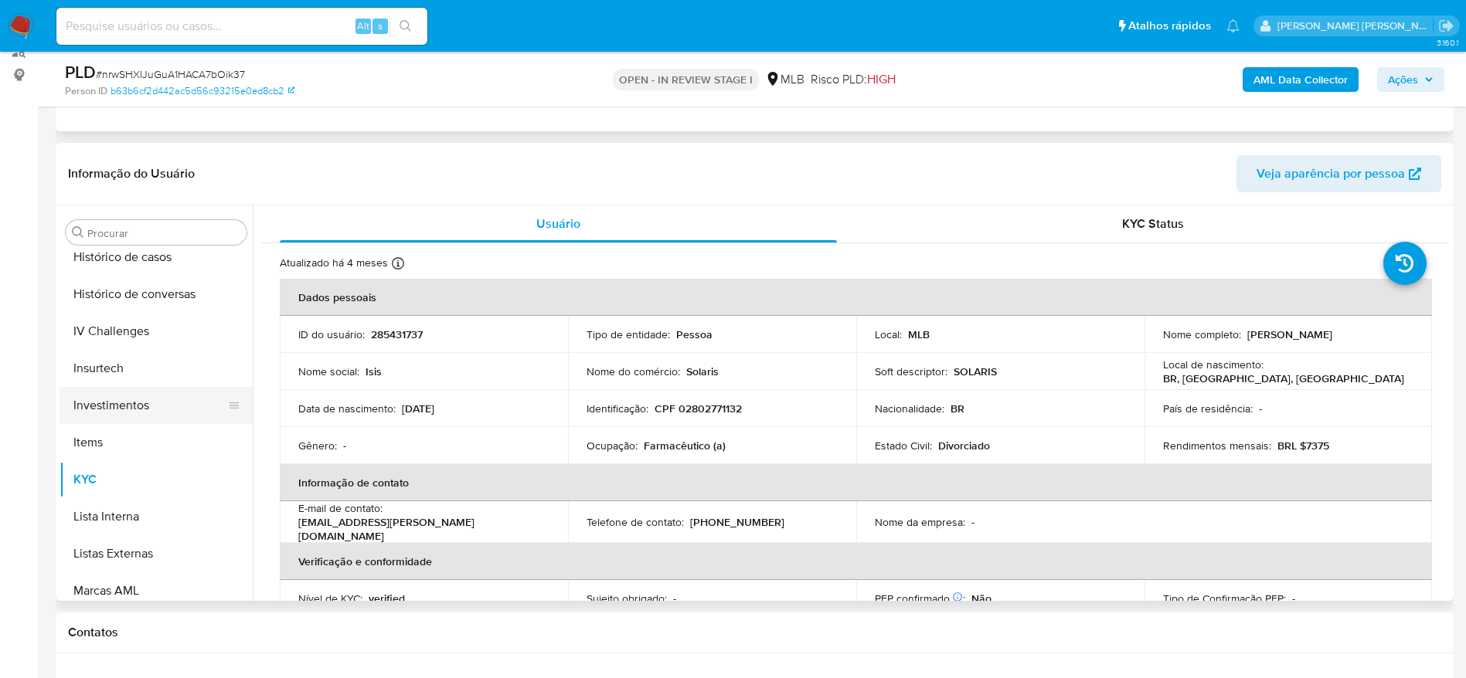
scroll to position [454, 0]
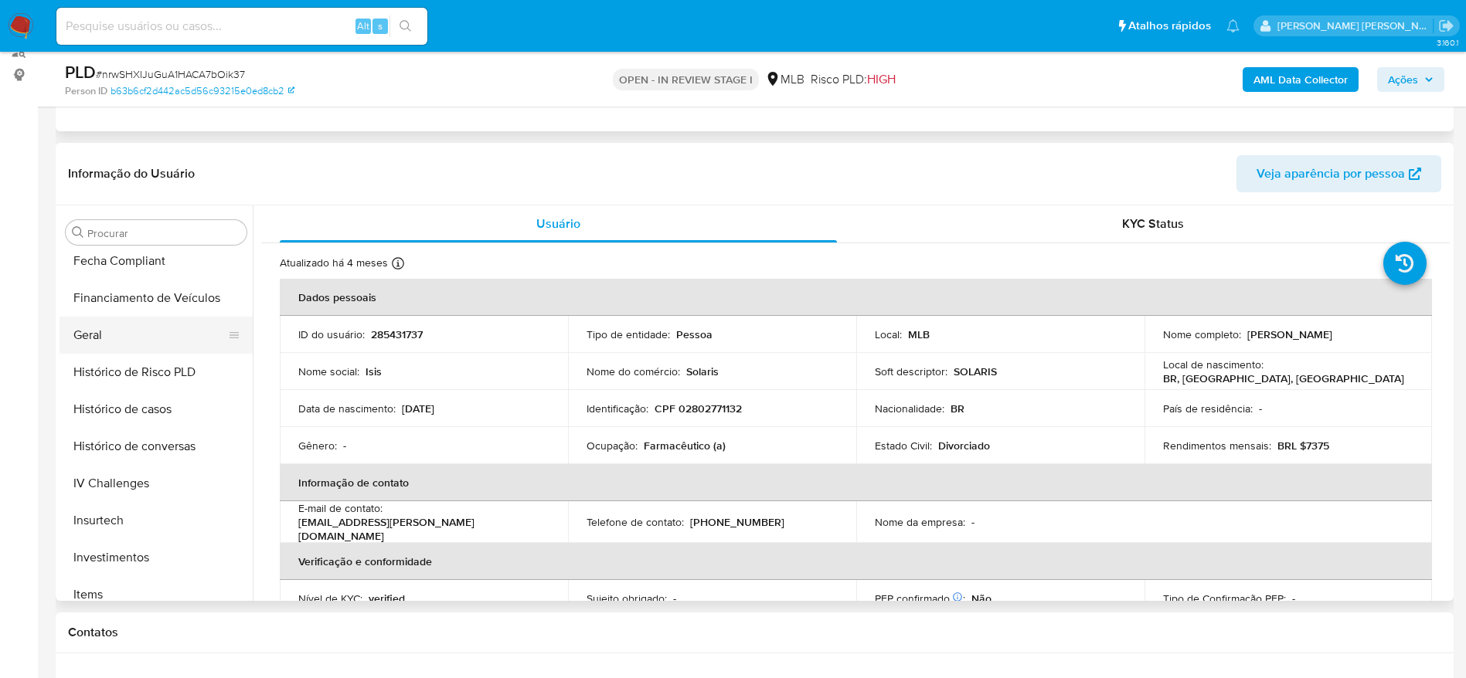
click at [105, 333] on button "Geral" at bounding box center [149, 335] width 181 height 37
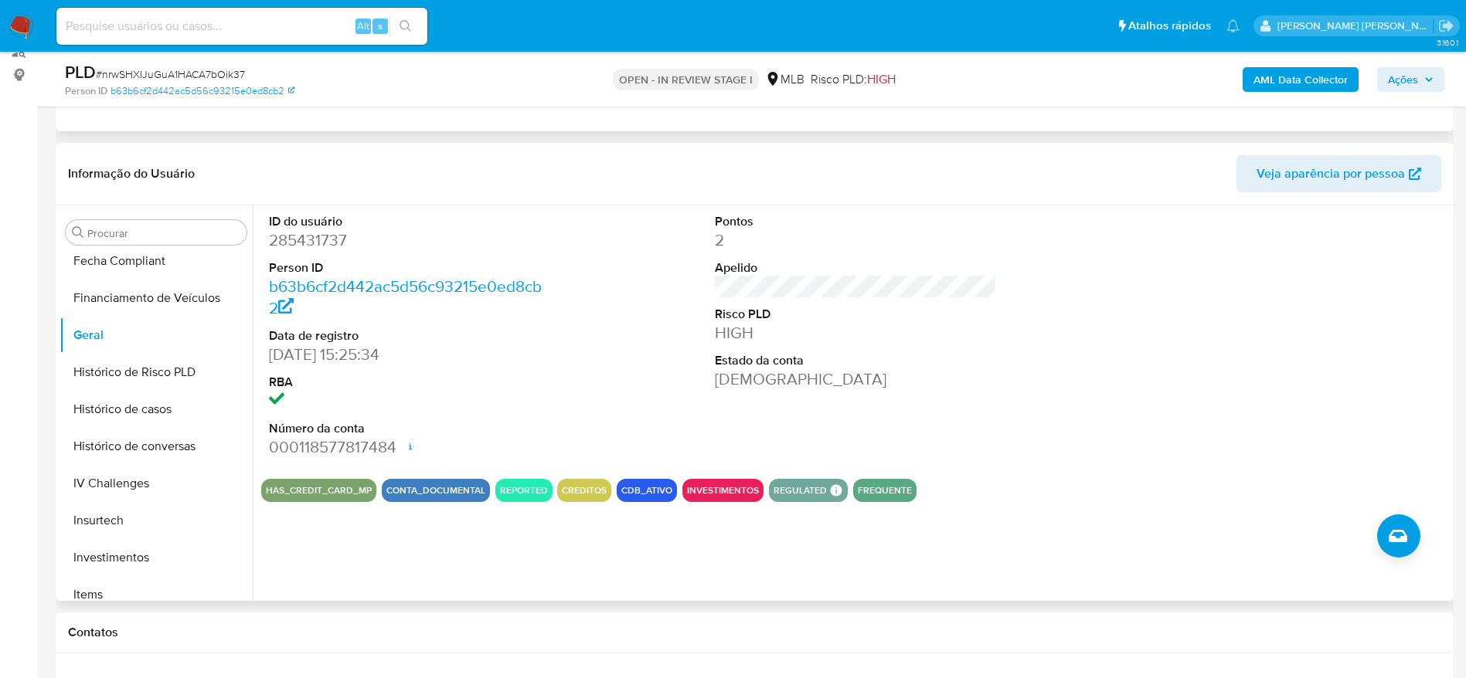
click at [394, 563] on div "ID do usuário 285431737 Person ID b63b6cf2d442ac5d56c93215e0ed8cb2 Data de regi…" at bounding box center [851, 404] width 1197 height 396
drag, startPoint x: 1413, startPoint y: 81, endPoint x: 1333, endPoint y: 92, distance: 81.1
click at [1410, 81] on span "Ações" at bounding box center [1403, 79] width 30 height 25
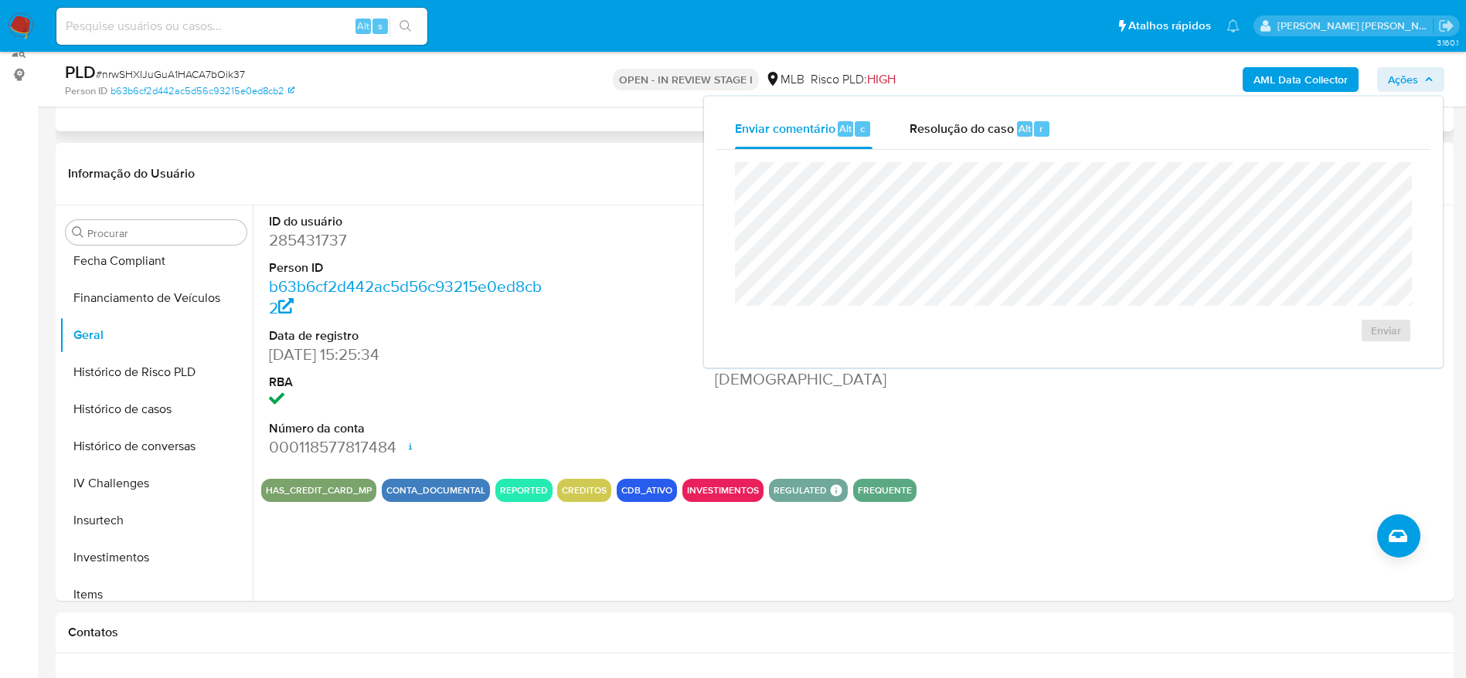
drag, startPoint x: 978, startPoint y: 130, endPoint x: 964, endPoint y: 151, distance: 26.1
click at [974, 135] on span "Resolução do caso" at bounding box center [961, 128] width 104 height 18
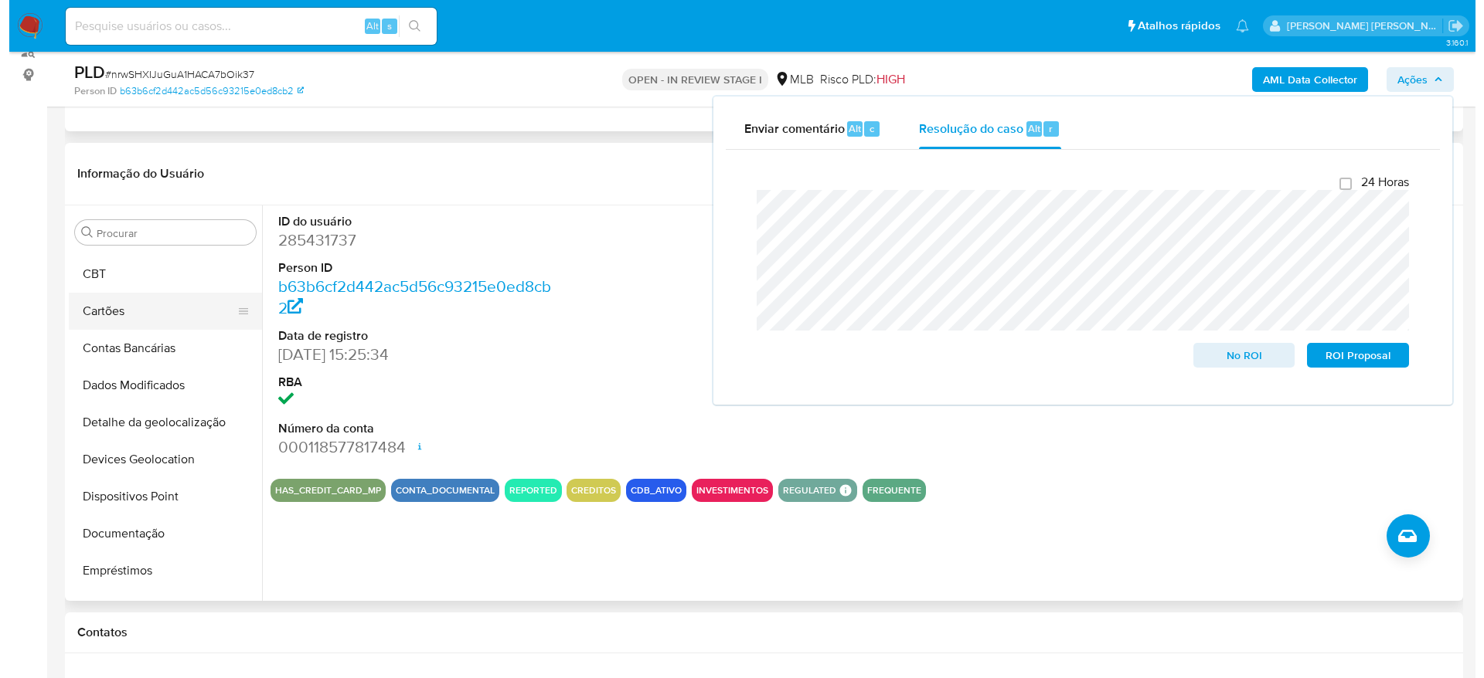
scroll to position [0, 0]
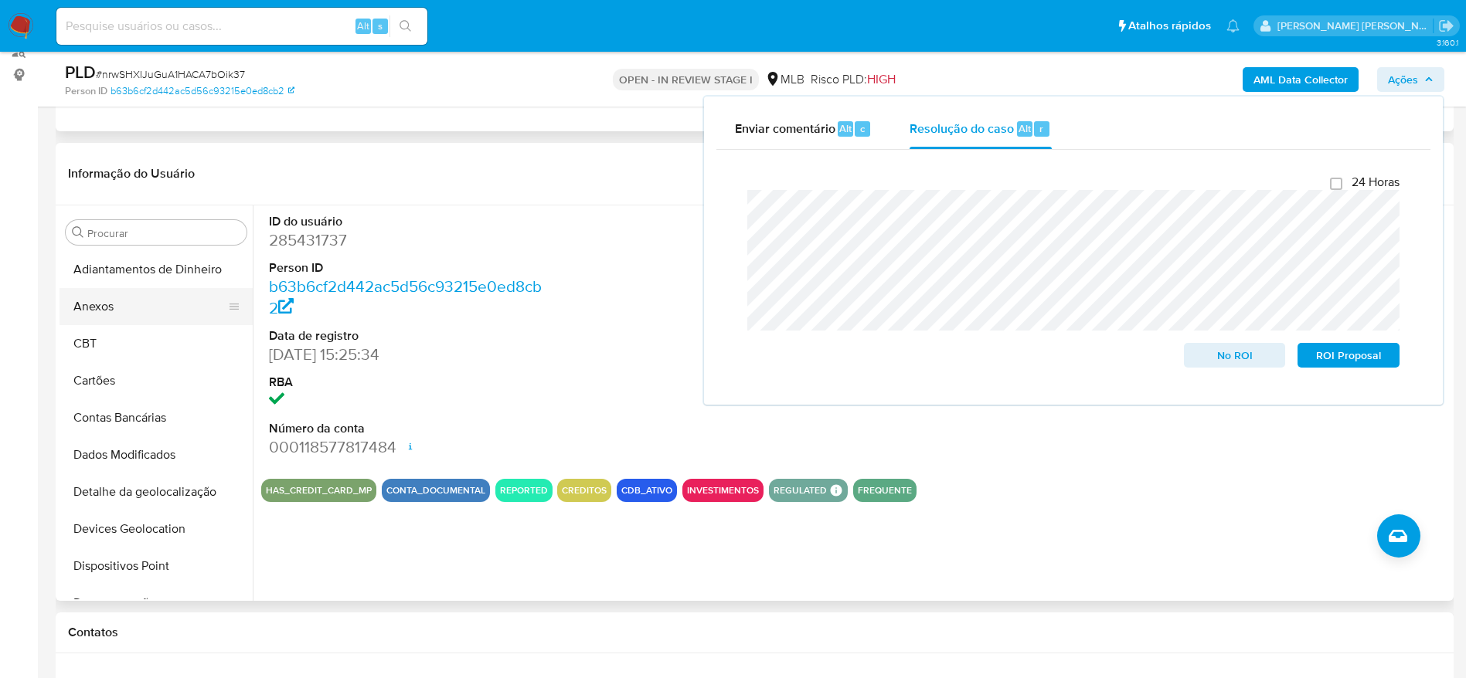
click at [124, 314] on button "Anexos" at bounding box center [149, 306] width 181 height 37
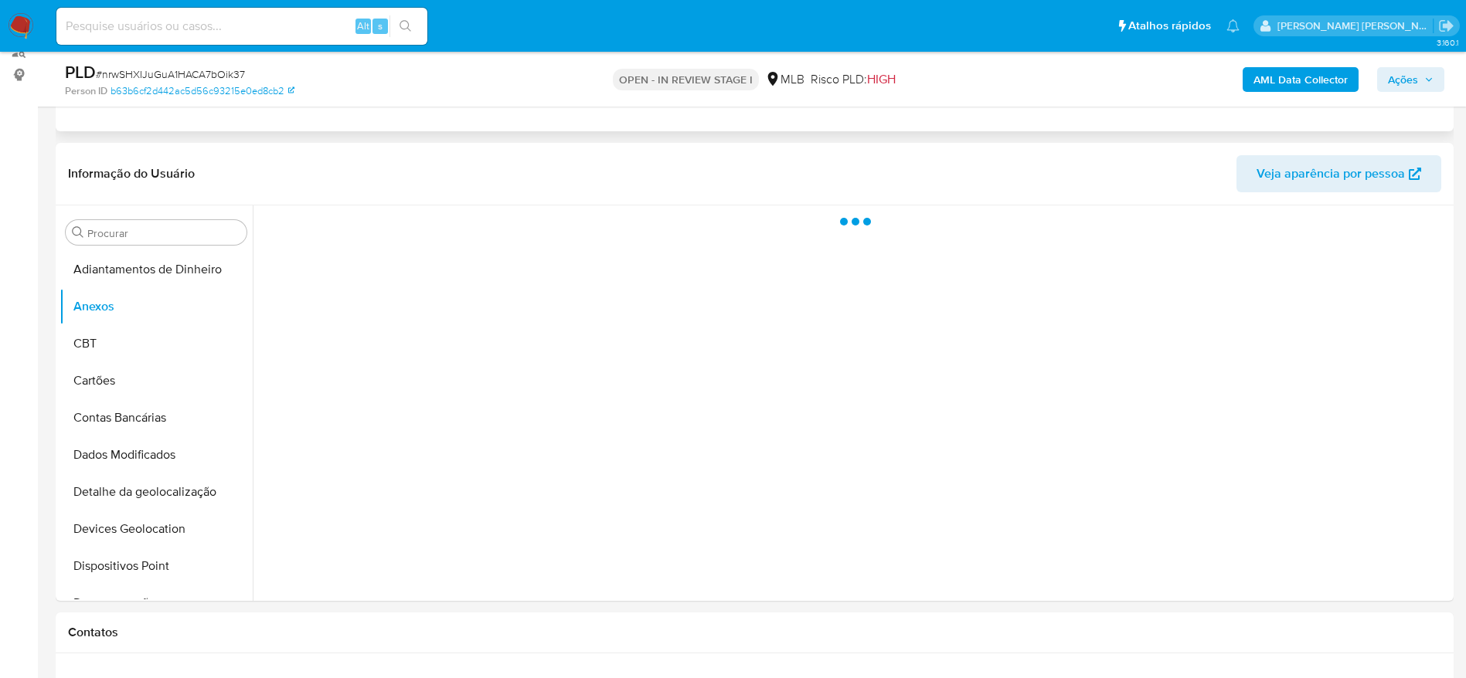
click at [1321, 74] on b "AML Data Collector" at bounding box center [1300, 79] width 94 height 25
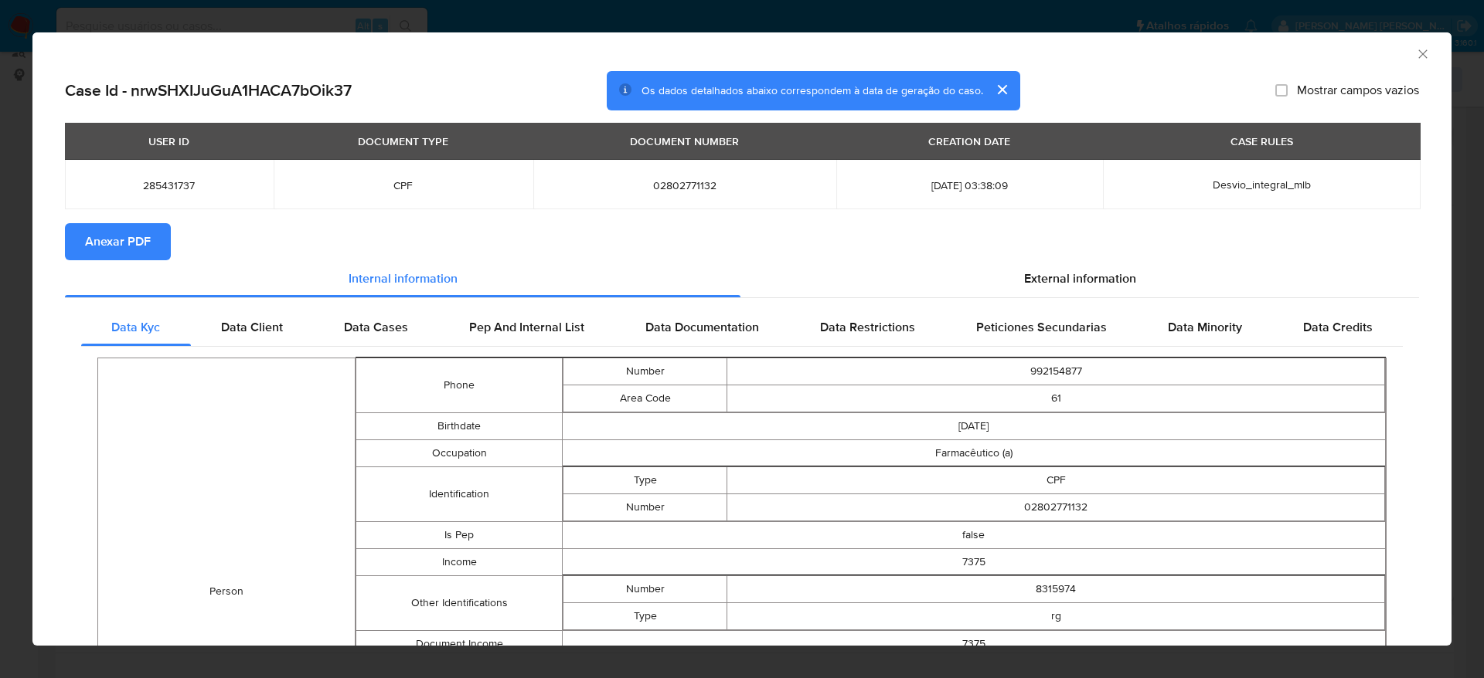
click at [117, 234] on span "Anexar PDF" at bounding box center [118, 242] width 66 height 34
click at [1415, 56] on icon "Fechar a janela" at bounding box center [1422, 53] width 15 height 15
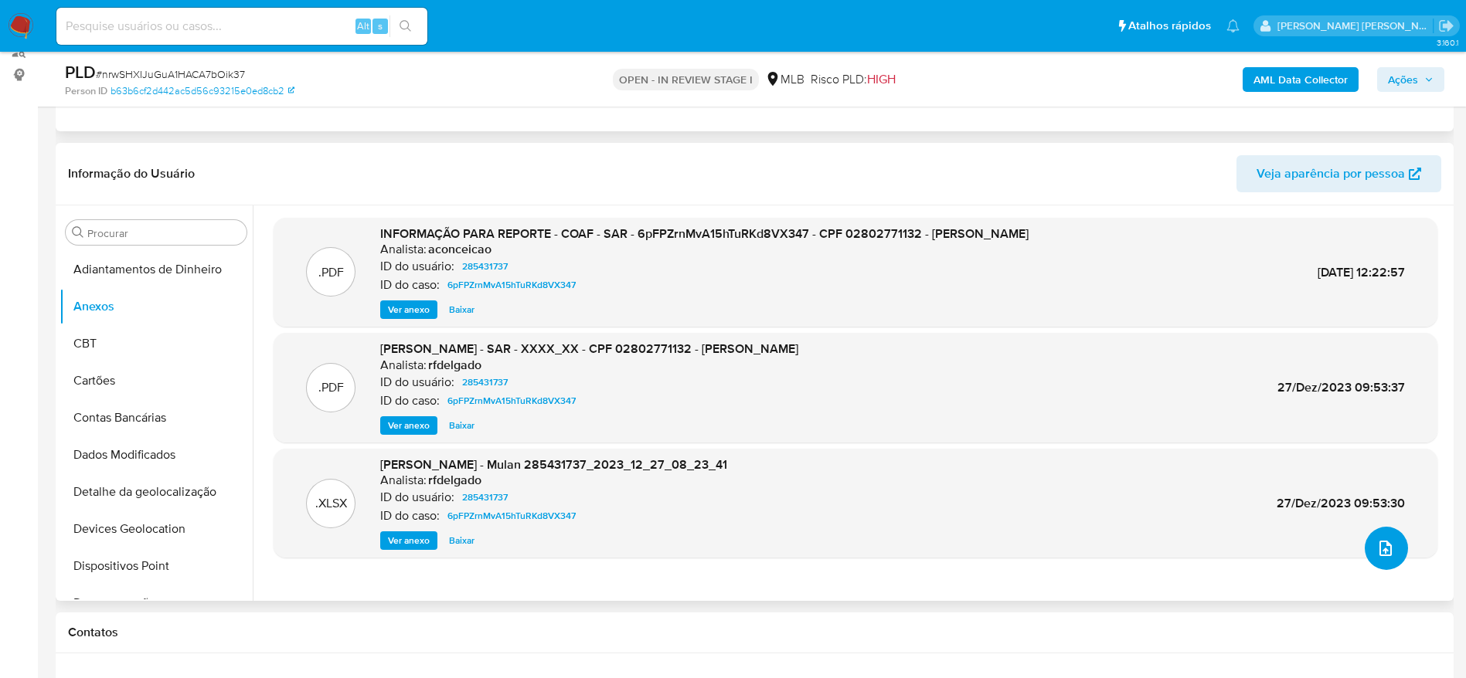
click at [1376, 551] on icon "upload-file" at bounding box center [1385, 548] width 19 height 19
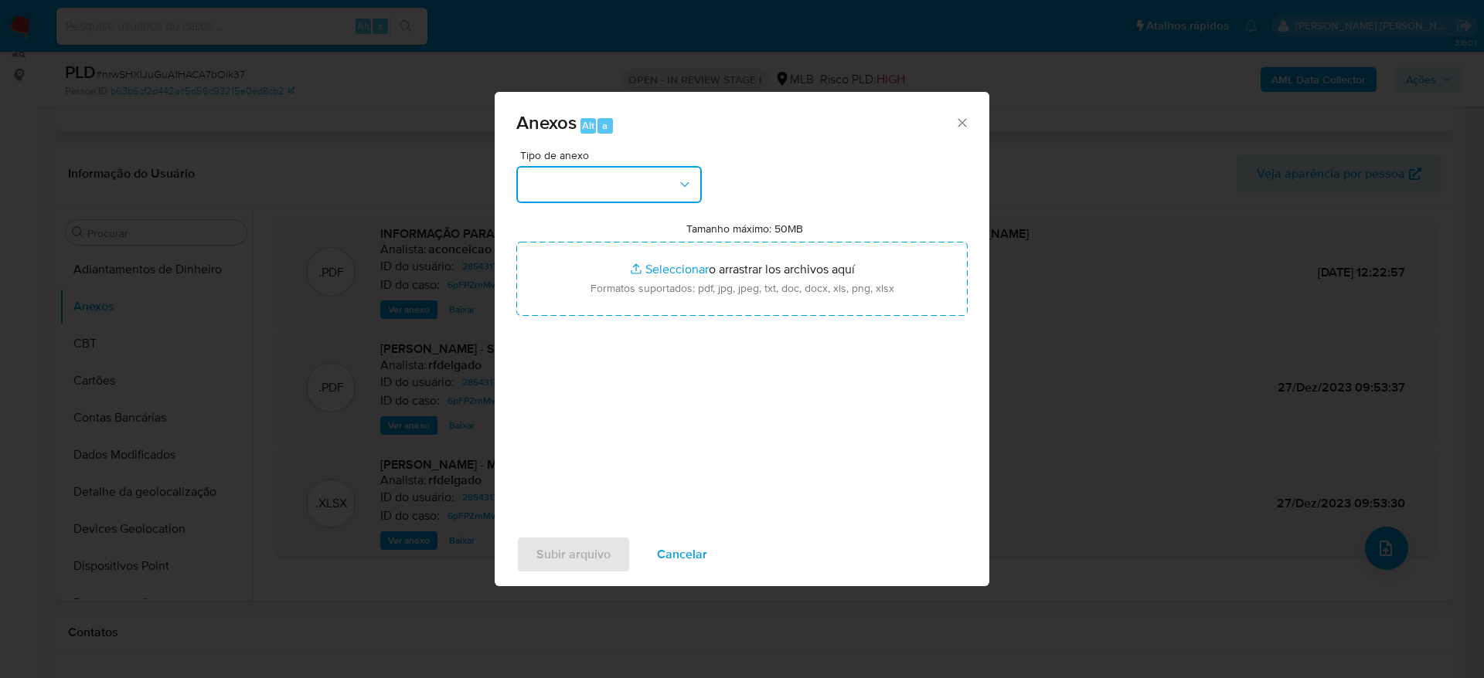
click at [668, 182] on button "button" at bounding box center [608, 184] width 185 height 37
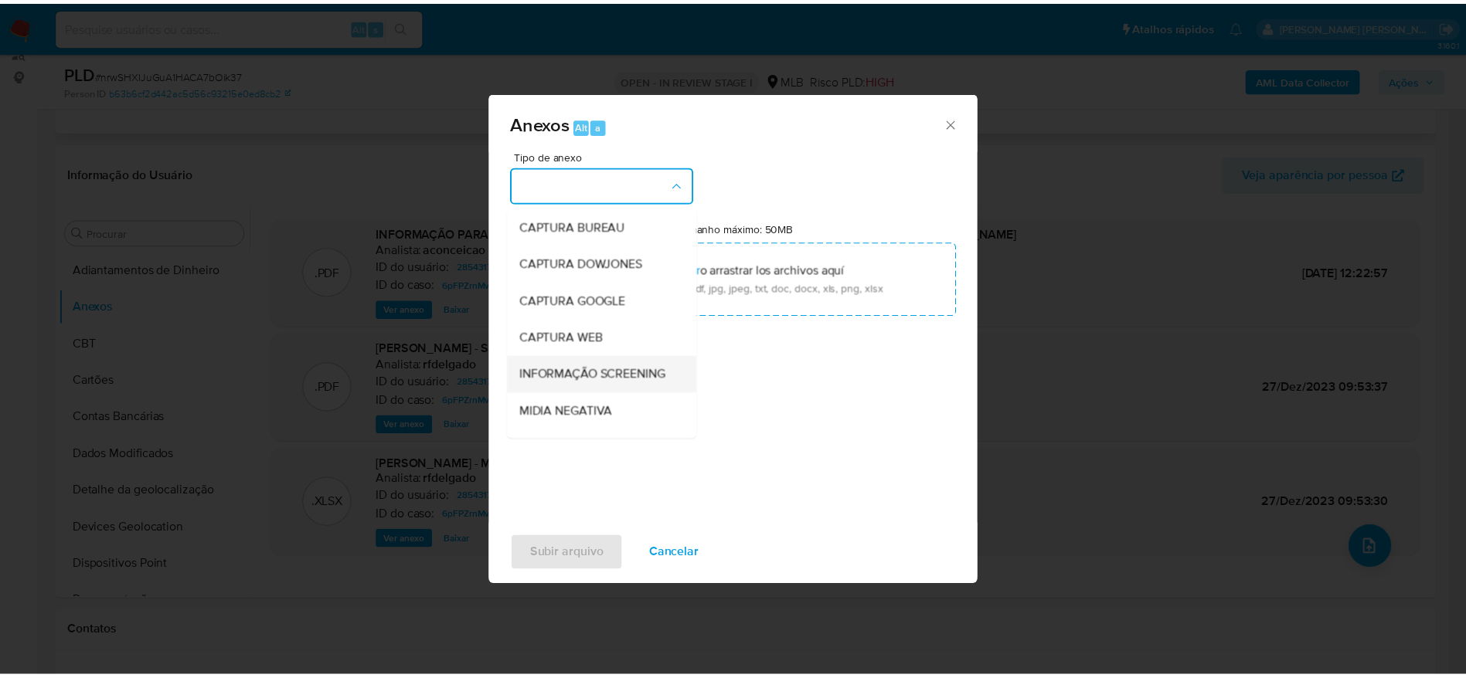
scroll to position [238, 0]
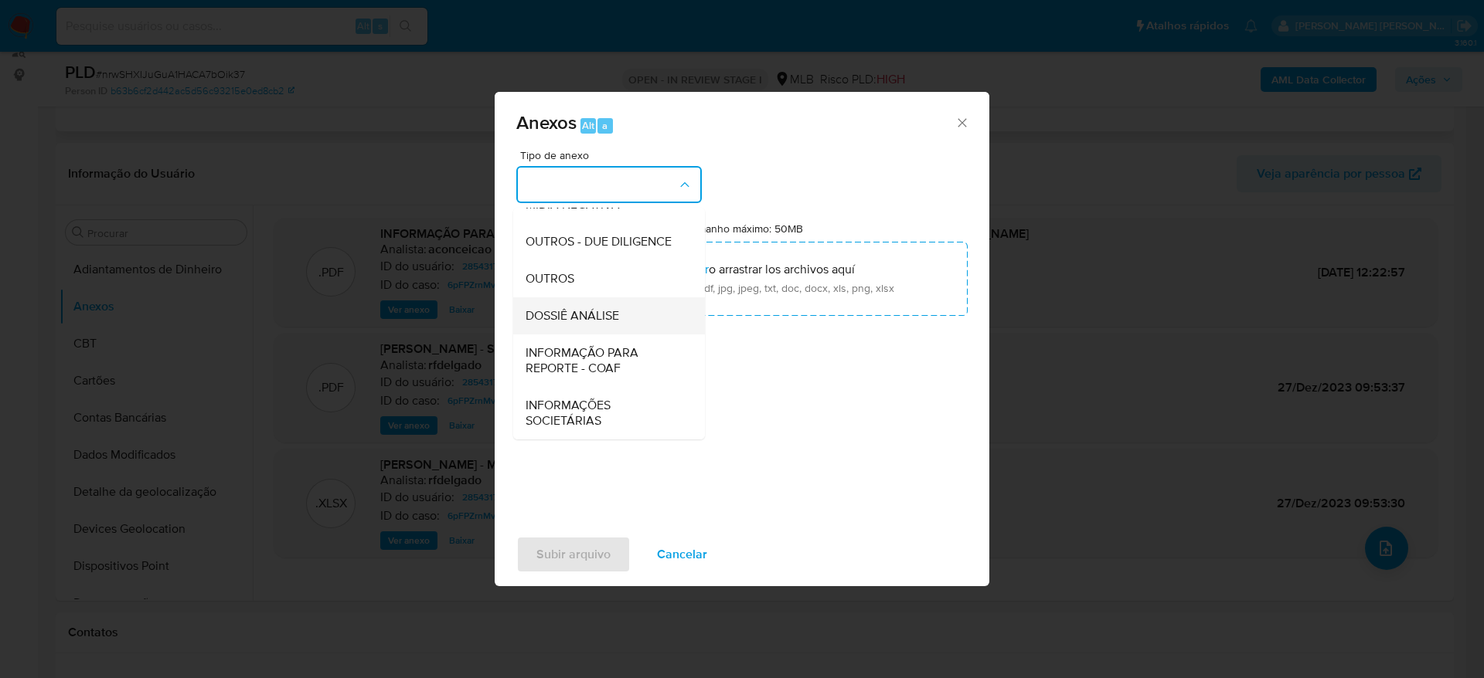
click at [569, 314] on span "DOSSIÊ ANÁLISE" at bounding box center [571, 315] width 93 height 15
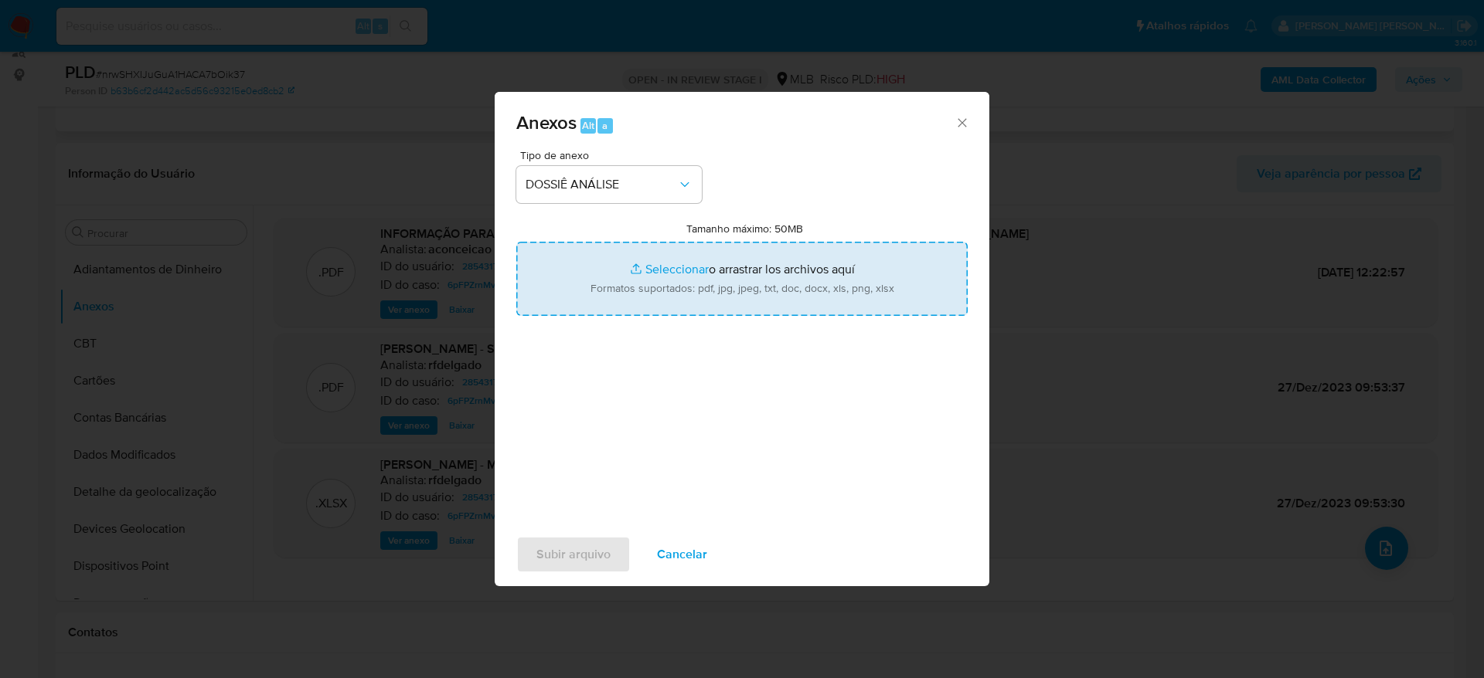
type input "C:\fakepath\Caselog GerD0IiVH0j2NGZ7y7RpihiF_2025_09_22_12_23_20.pdf"
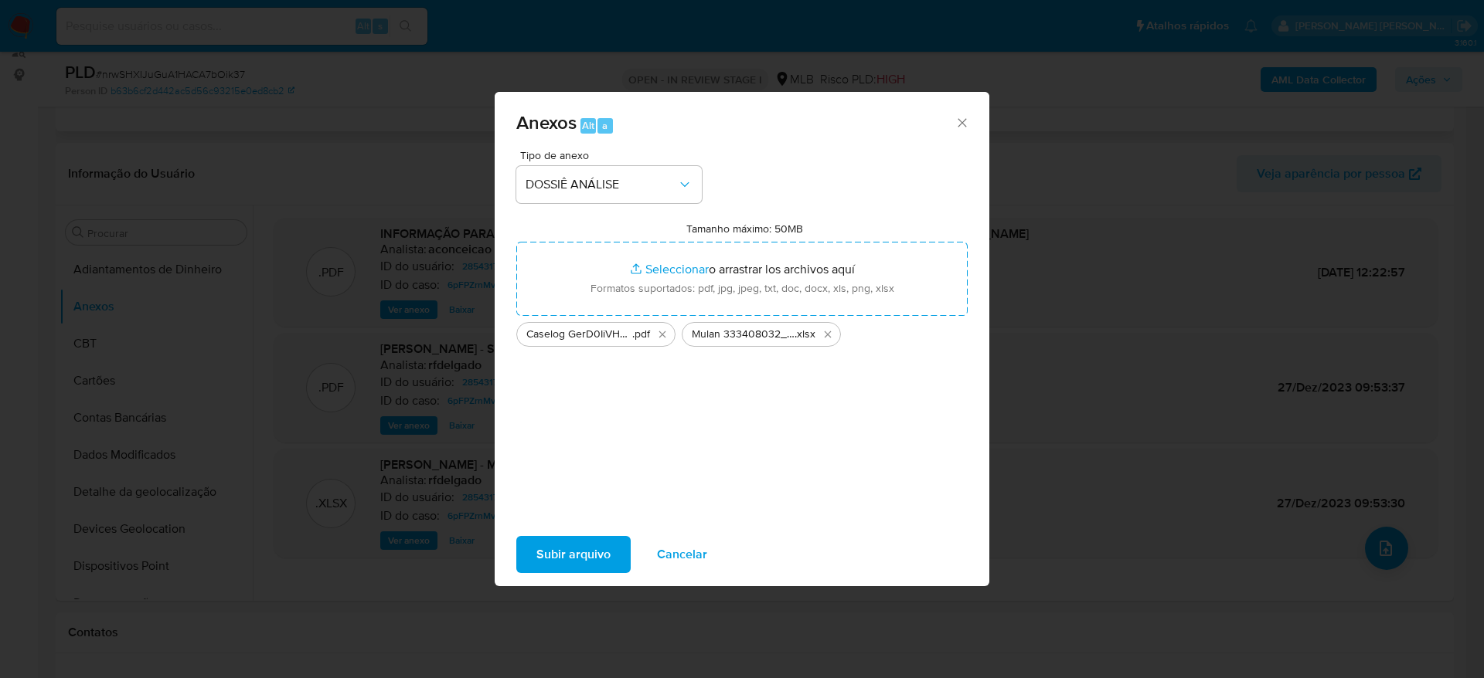
click at [580, 558] on span "Subir arquivo" at bounding box center [573, 555] width 74 height 34
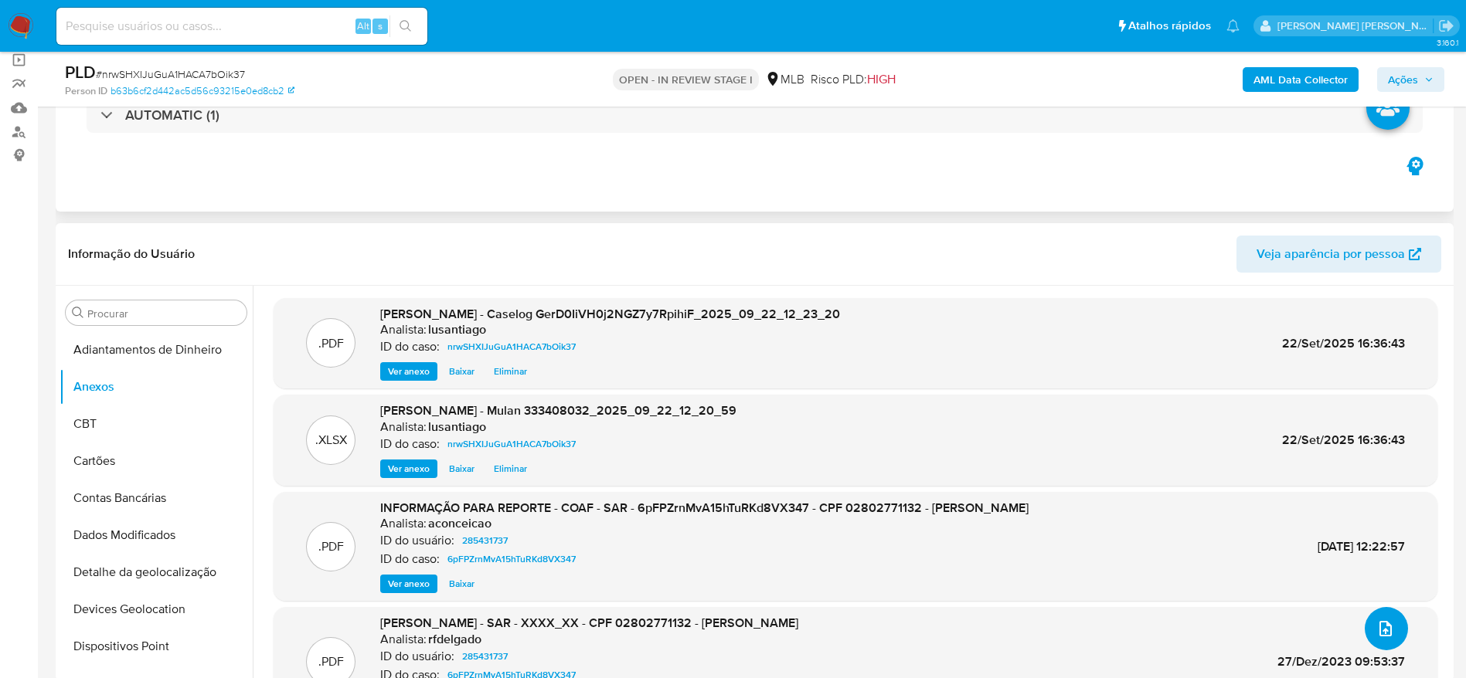
scroll to position [80, 0]
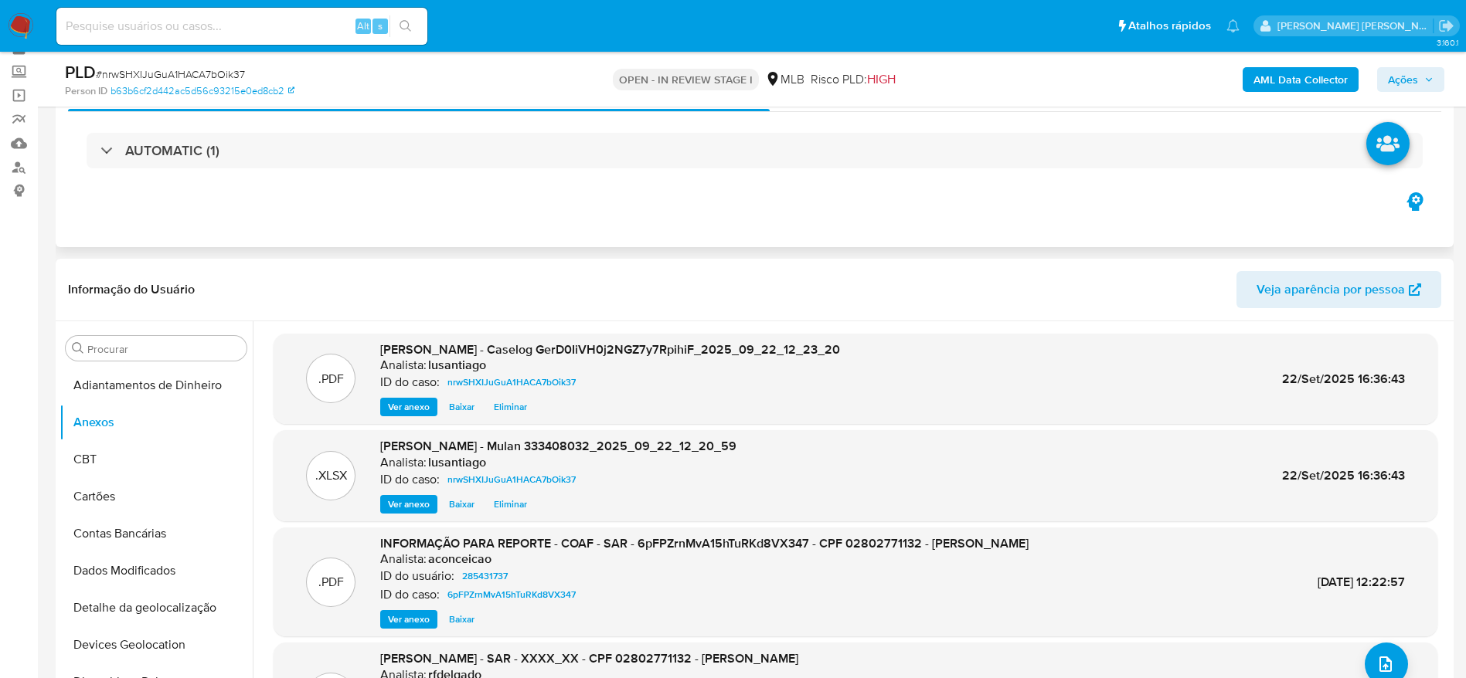
click at [1419, 81] on span "Ações" at bounding box center [1411, 80] width 46 height 22
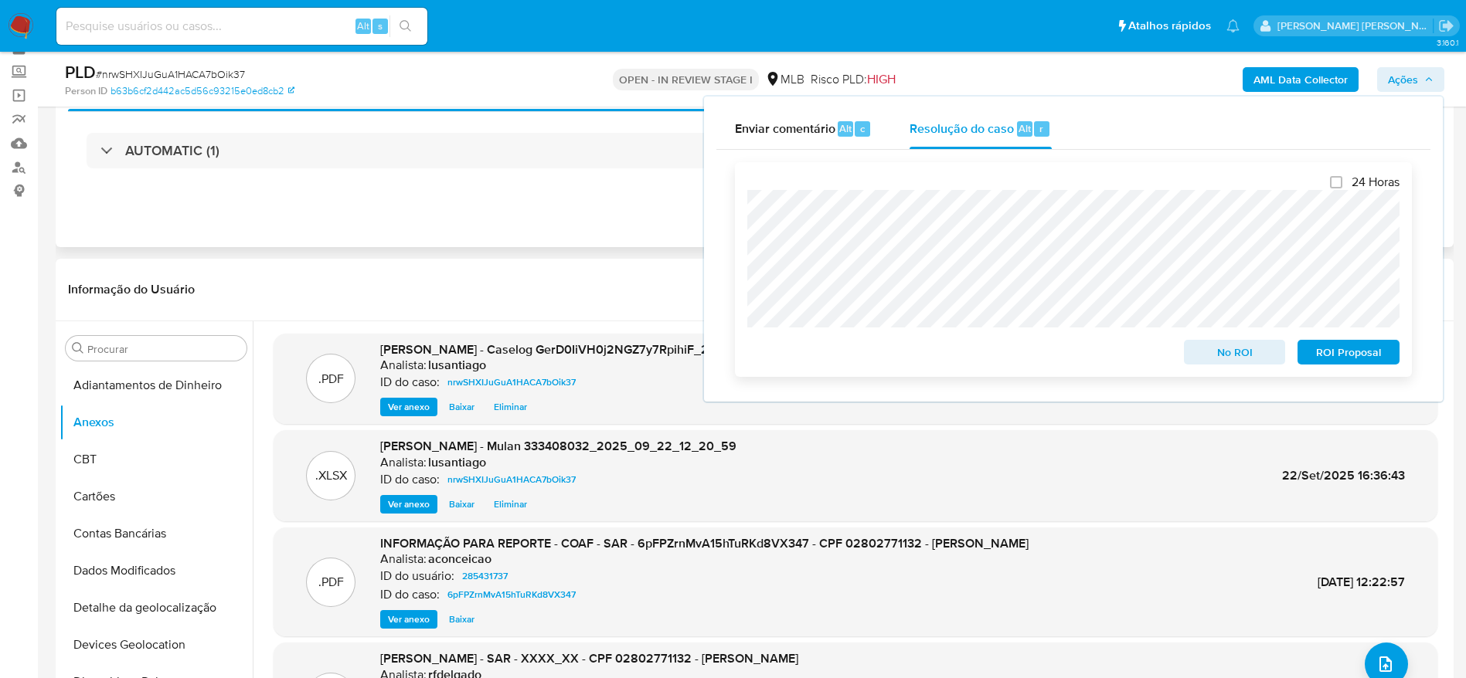
click at [1233, 353] on span "No ROI" at bounding box center [1235, 353] width 80 height 22
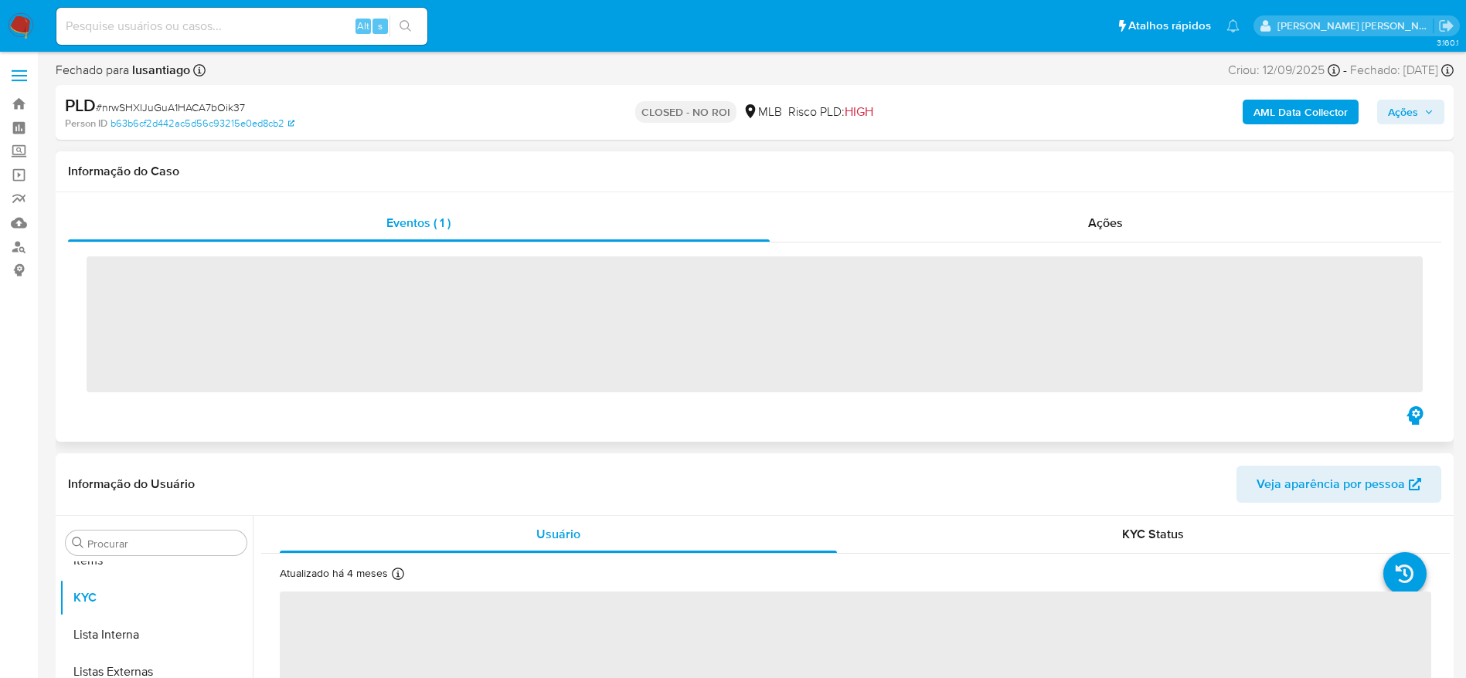
scroll to position [801, 0]
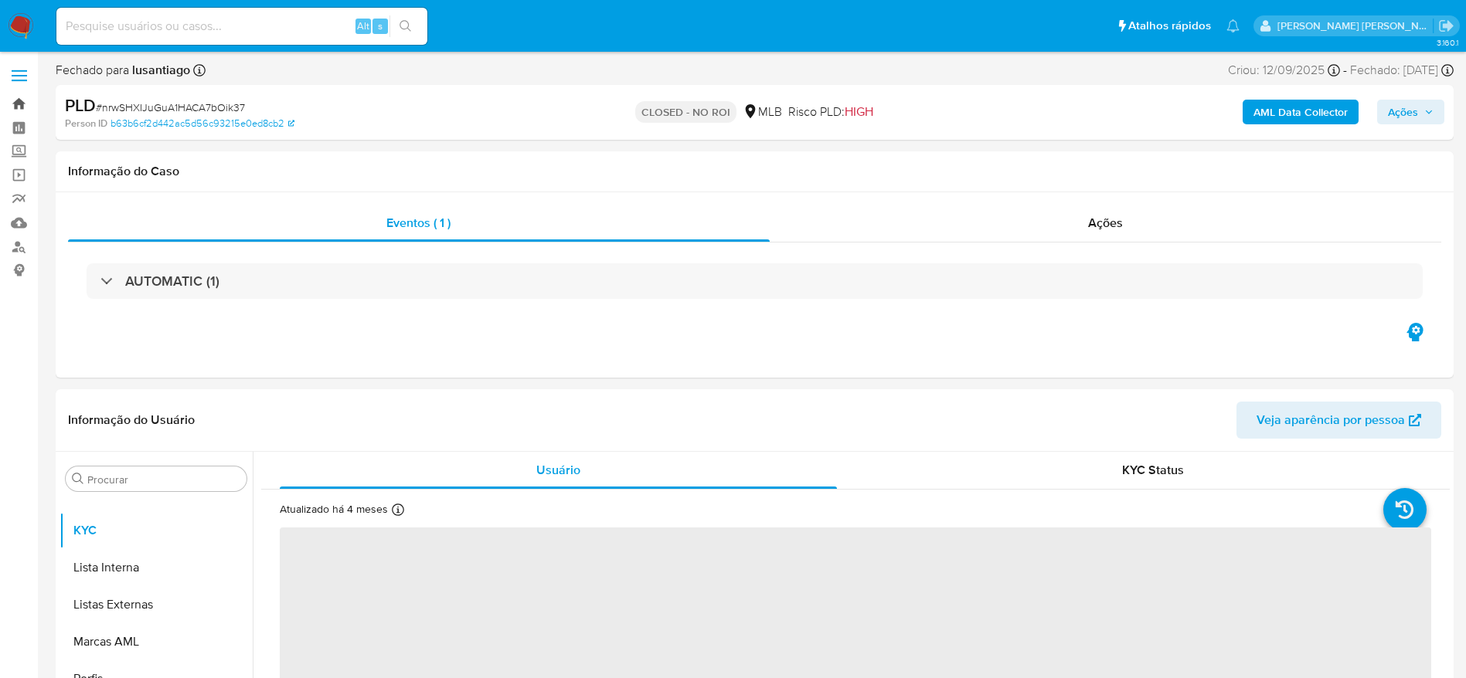
click at [25, 108] on link "Bandeja" at bounding box center [92, 104] width 184 height 24
select select "10"
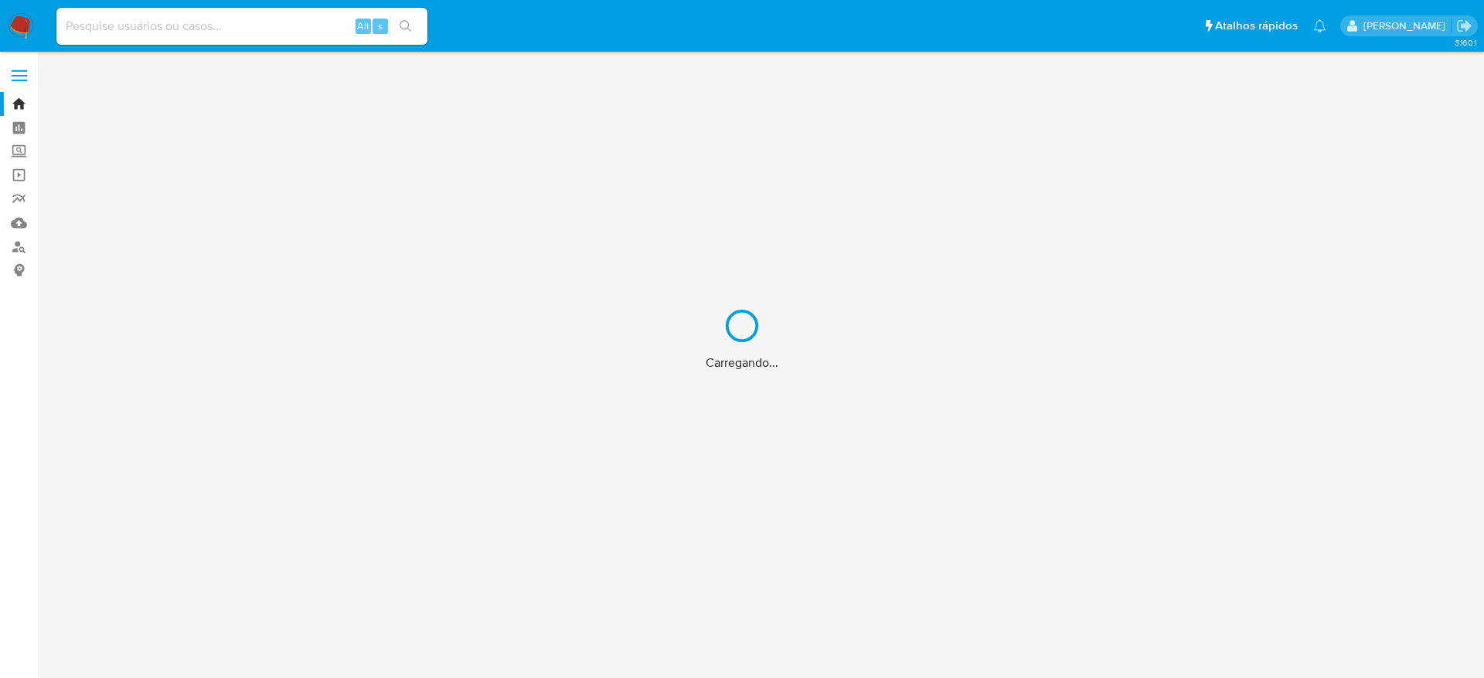
drag, startPoint x: 0, startPoint y: 0, endPoint x: 17, endPoint y: 127, distance: 127.9
click at [17, 127] on div "Carregando..." at bounding box center [742, 339] width 1484 height 678
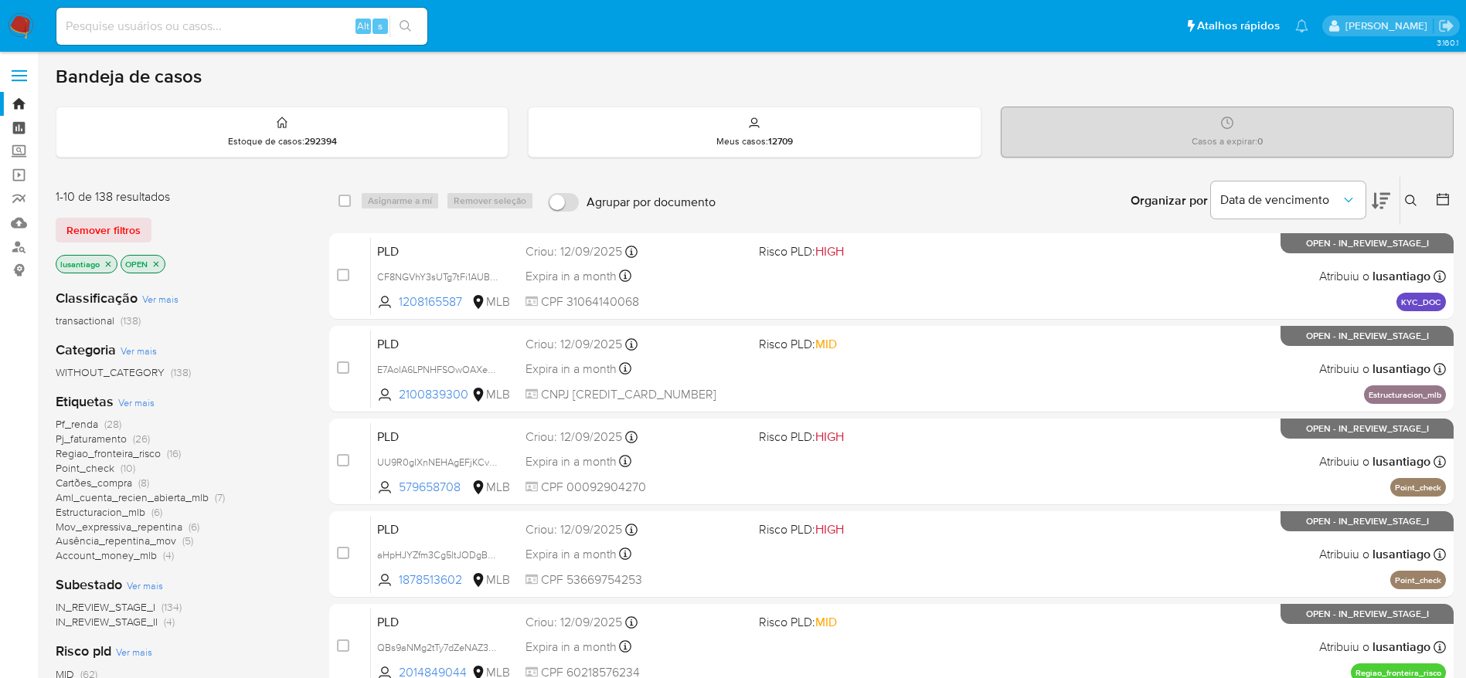
click at [17, 124] on link "Painel" at bounding box center [92, 128] width 184 height 24
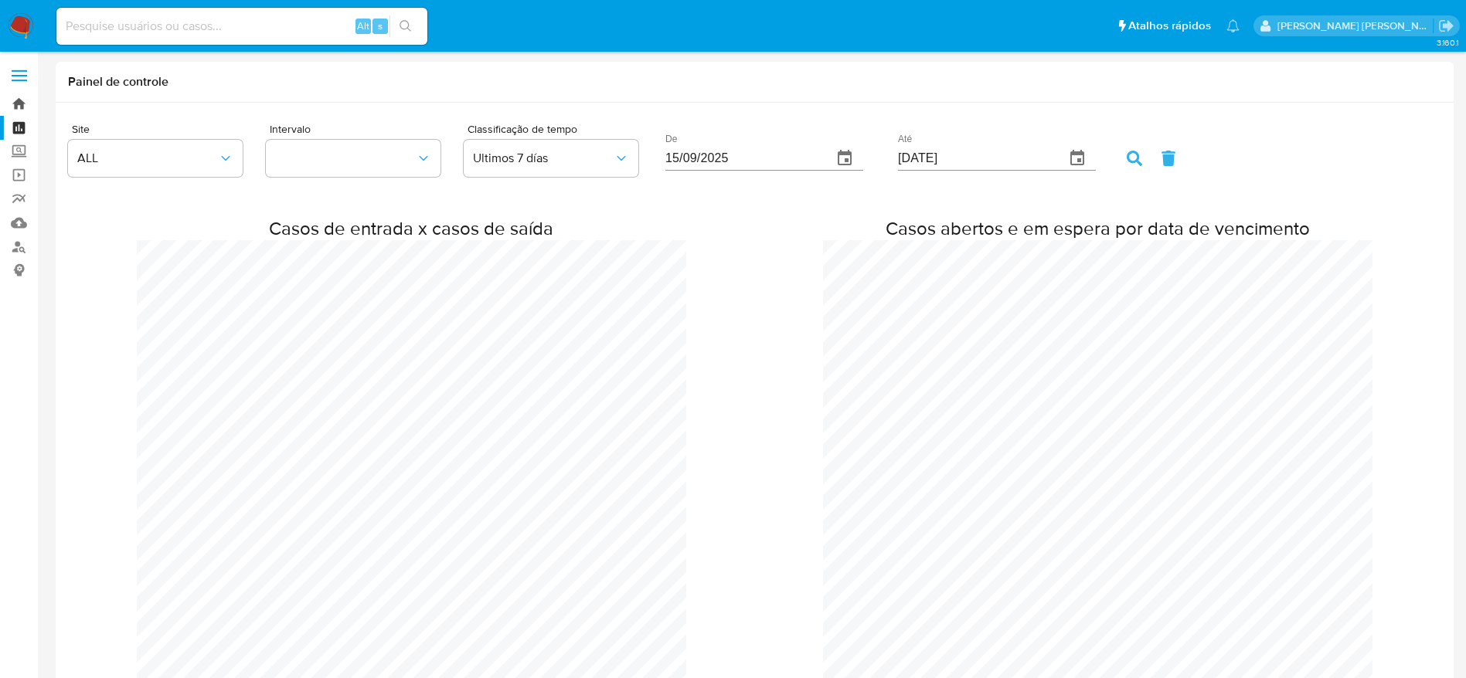
click at [19, 100] on link "Bandeja" at bounding box center [92, 104] width 184 height 24
